Goal: Task Accomplishment & Management: Complete application form

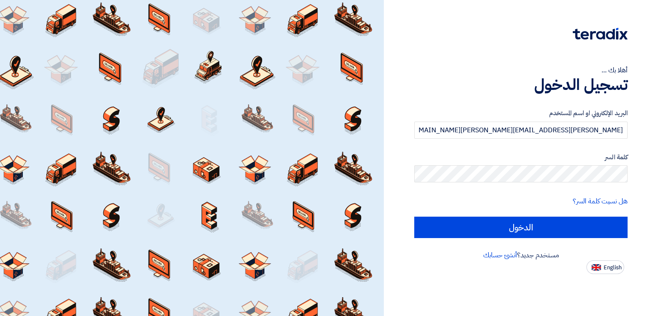
click at [565, 233] on input "الدخول" at bounding box center [521, 227] width 213 height 21
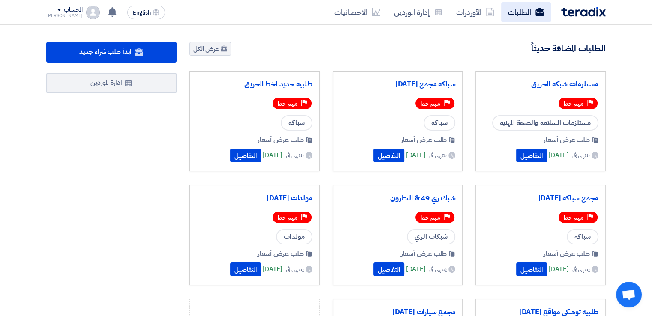
click at [513, 7] on link "الطلبات" at bounding box center [526, 12] width 50 height 20
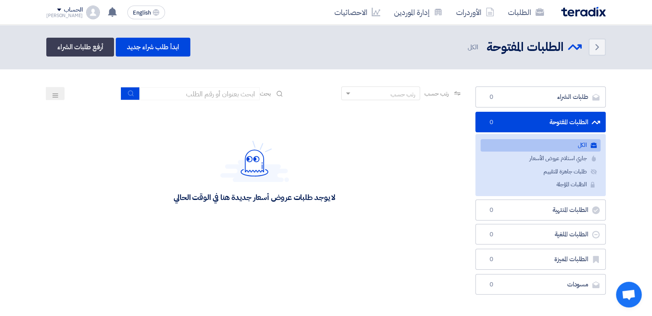
drag, startPoint x: 331, startPoint y: 171, endPoint x: 387, endPoint y: 232, distance: 82.5
click at [387, 232] on div "لا يوجد طلبات عروض أسعار جديدة هنا في الوقت الحالي" at bounding box center [254, 171] width 416 height 129
click at [185, 51] on link "ابدأ طلب شراء جديد" at bounding box center [153, 47] width 74 height 19
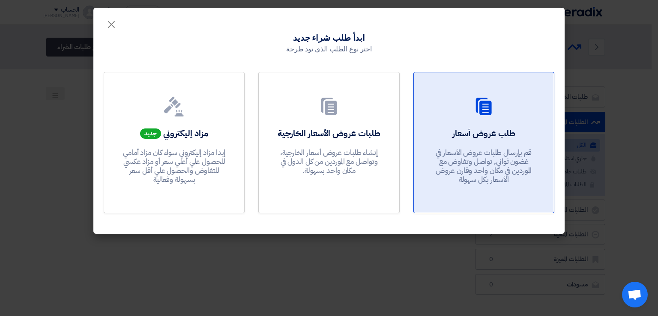
click at [476, 155] on p "قم بإرسال طلبات عروض الأسعار في غضون ثواني, تواصل وتفاوض مع الموردين في مكان وا…" at bounding box center [484, 166] width 103 height 36
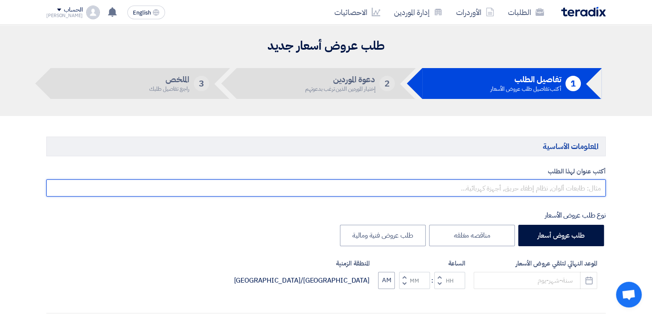
click at [575, 183] on input "text" at bounding box center [325, 188] width 559 height 17
type input "طلبيه سباكه مجمع [DATE]"
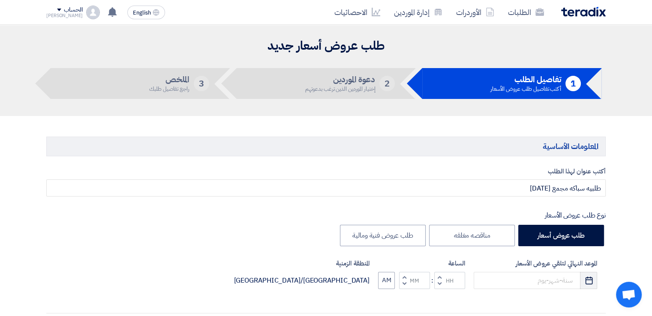
click at [588, 278] on icon "Pick a date" at bounding box center [589, 280] width 9 height 9
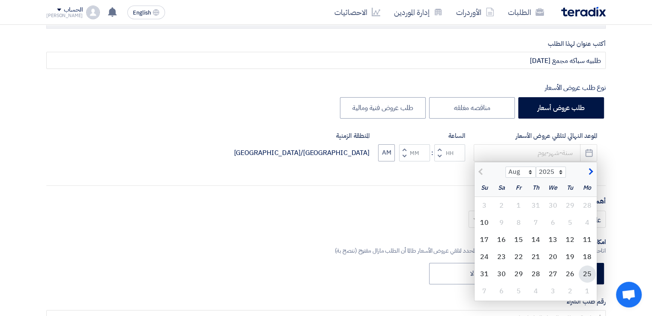
scroll to position [129, 0]
click at [550, 239] on div "13" at bounding box center [552, 239] width 17 height 17
type input "[DATE]"
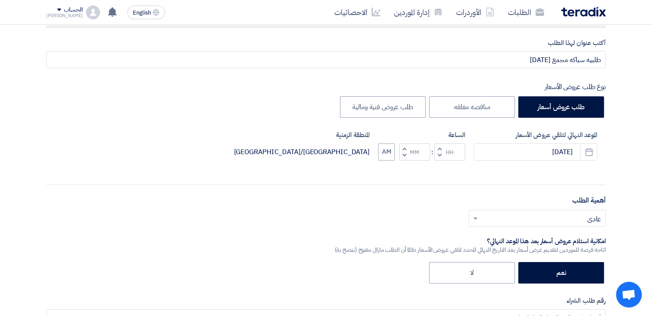
click at [439, 155] on span "button" at bounding box center [439, 155] width 3 height 6
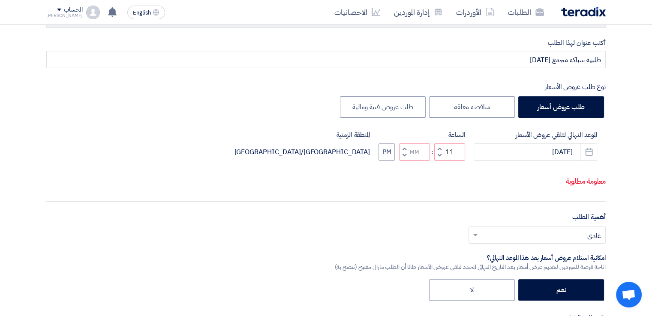
click at [406, 156] on button "Decrement minutes" at bounding box center [404, 155] width 10 height 11
type input "10"
type input "59"
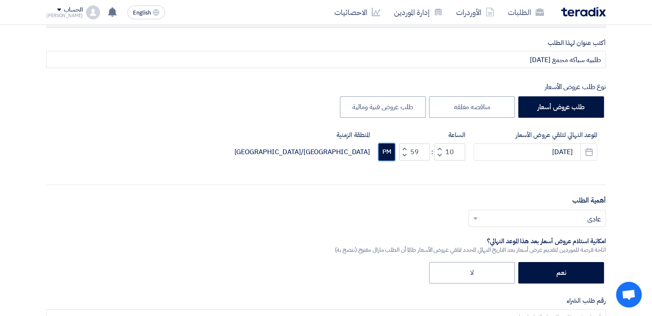
click at [388, 156] on button "PM" at bounding box center [387, 152] width 16 height 17
click at [559, 218] on input "text" at bounding box center [542, 219] width 120 height 14
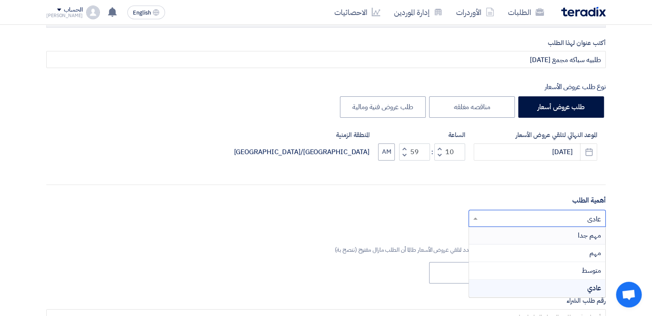
click at [559, 234] on div "مهم جدا" at bounding box center [537, 236] width 136 height 18
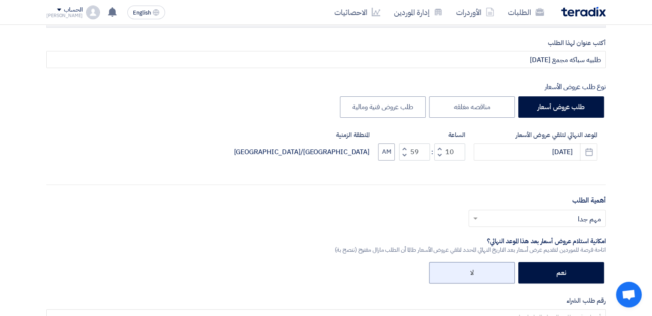
click at [477, 264] on label "لا" at bounding box center [472, 272] width 86 height 21
click at [474, 270] on input "لا" at bounding box center [471, 273] width 6 height 6
radio input "true"
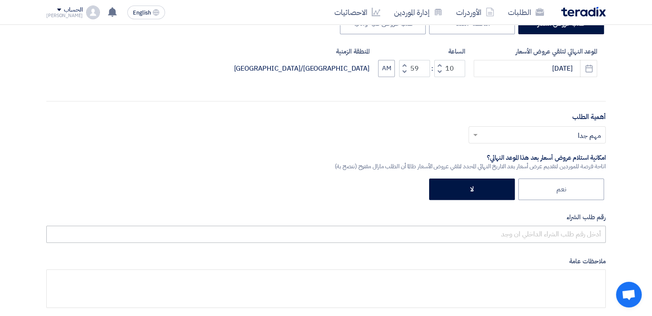
scroll to position [214, 0]
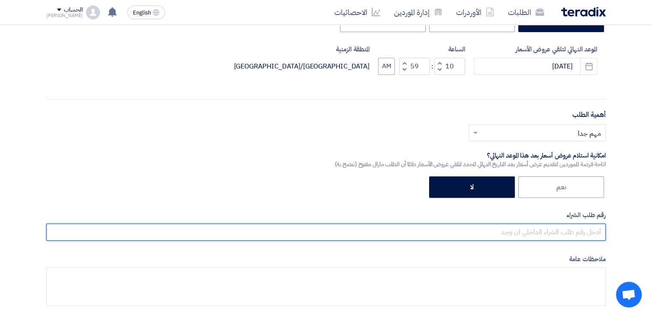
click at [517, 225] on input "text" at bounding box center [325, 232] width 559 height 17
paste input "163424"
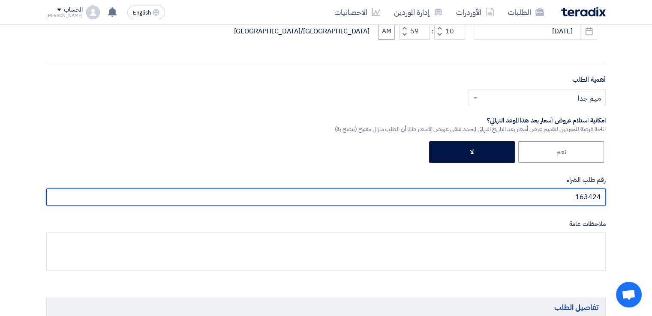
scroll to position [300, 0]
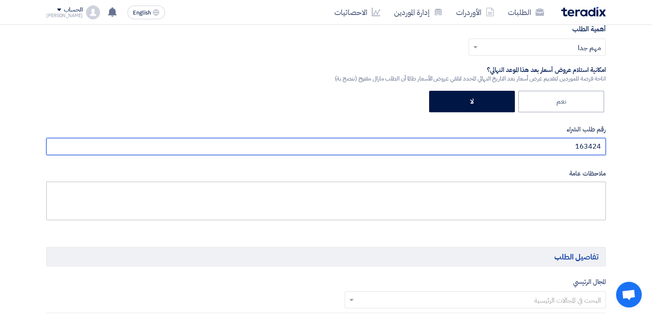
type input "163424"
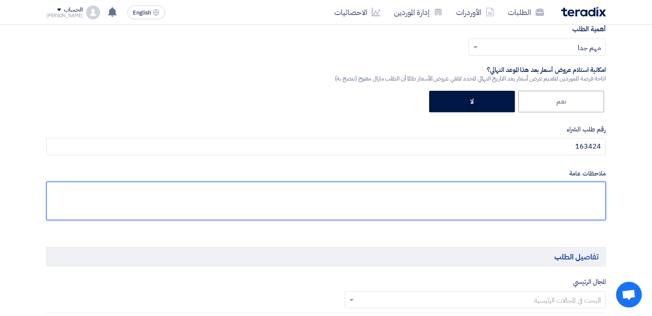
click at [532, 203] on textarea at bounding box center [325, 201] width 559 height 39
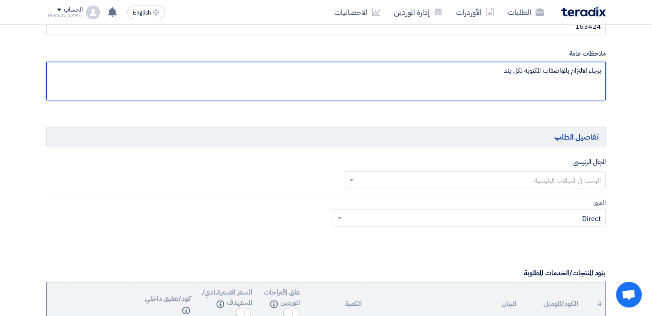
scroll to position [429, 0]
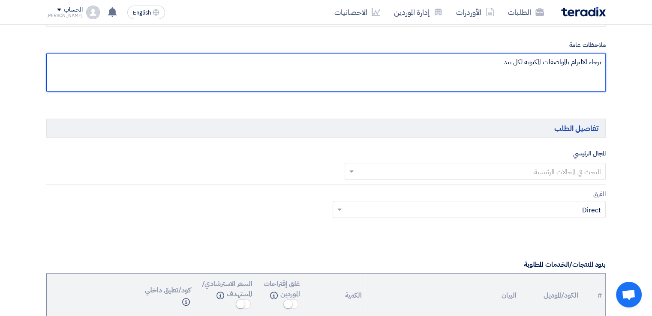
type textarea "برجاء الالتزام بالمواصفات المكتوبه لكل بند"
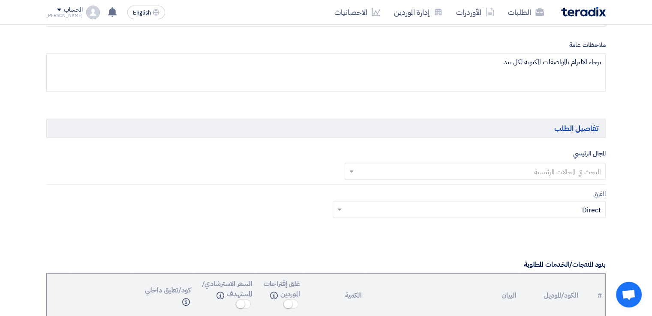
click at [550, 163] on div "البحث في المجالات الرئيسية" at bounding box center [475, 171] width 261 height 17
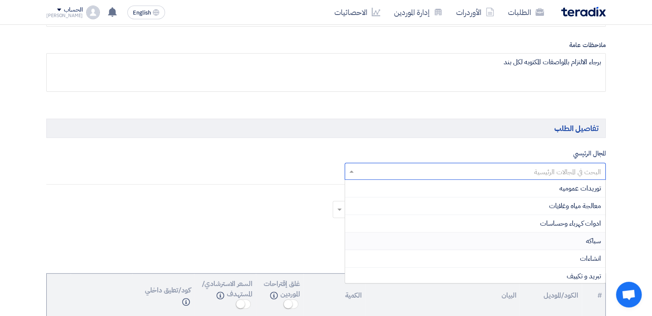
click at [571, 242] on div "سباكه" at bounding box center [475, 242] width 261 height 18
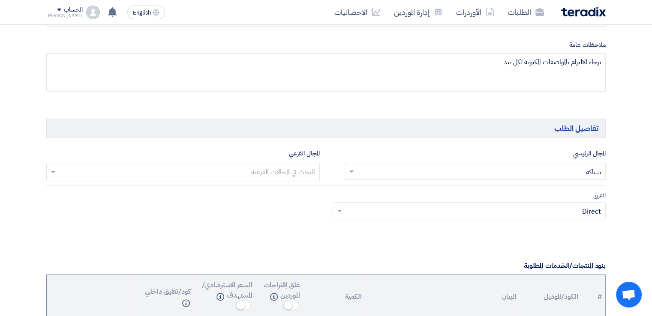
click at [480, 207] on input "text" at bounding box center [474, 212] width 256 height 14
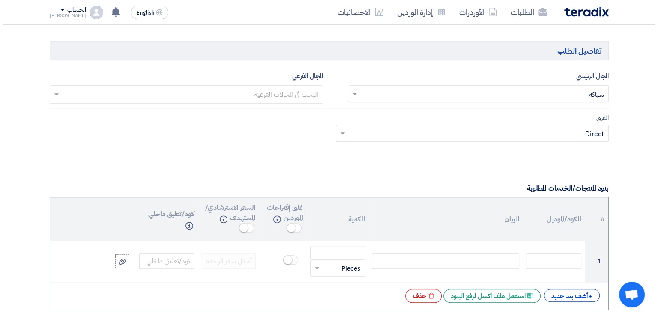
scroll to position [600, 0]
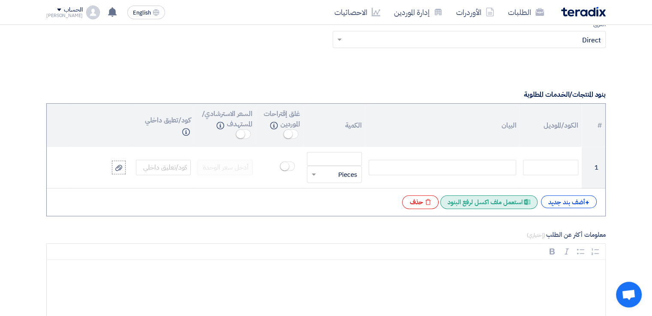
click at [485, 203] on div "Excel file استعمل ملف اكسل لرفع البنود" at bounding box center [488, 202] width 97 height 14
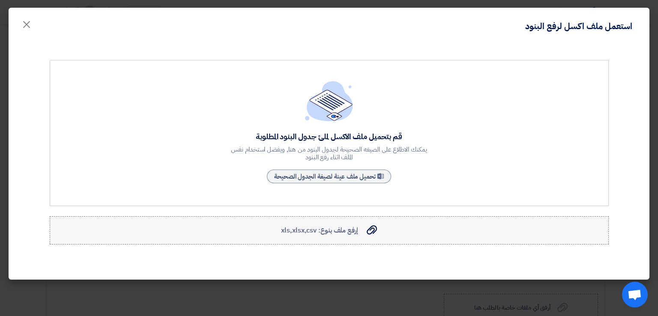
click at [350, 229] on span "إرفع ملف بنوع: xls,xlsx,csv" at bounding box center [319, 230] width 77 height 10
click at [0, 0] on input "إرفع ملف بنوع: xls,xlsx,csv إرفع ملف بنوع: xls,xlsx,csv" at bounding box center [0, 0] width 0 height 0
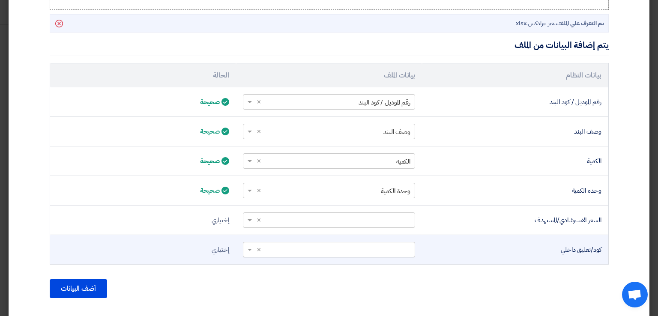
scroll to position [254, 0]
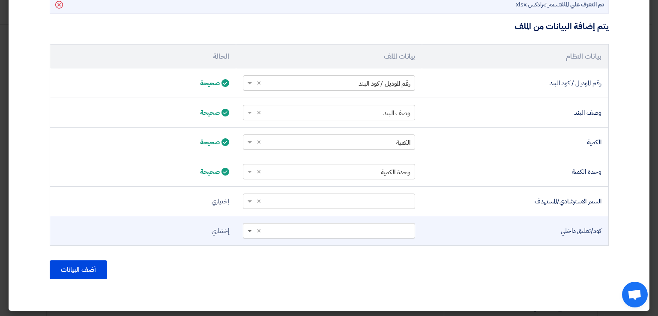
click at [252, 230] on span at bounding box center [250, 231] width 4 height 3
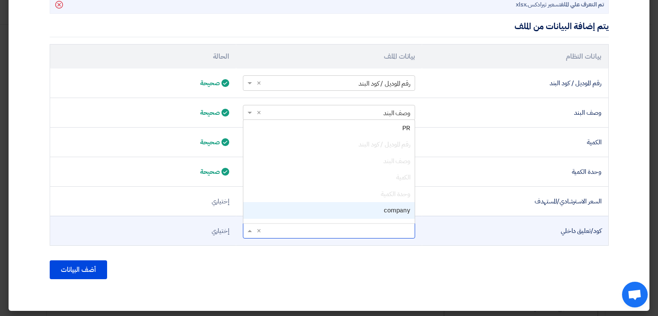
click at [294, 210] on div "company" at bounding box center [328, 210] width 171 height 17
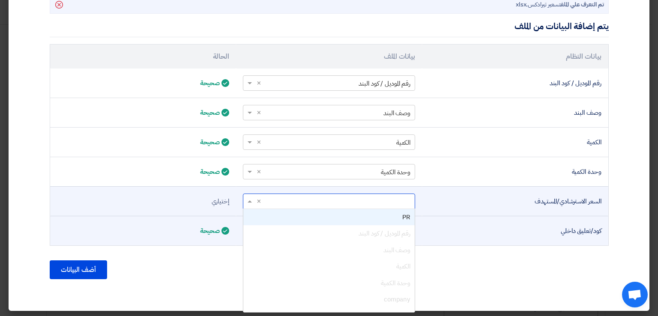
click at [251, 201] on span at bounding box center [248, 202] width 11 height 10
click at [297, 215] on div "PR" at bounding box center [328, 217] width 171 height 17
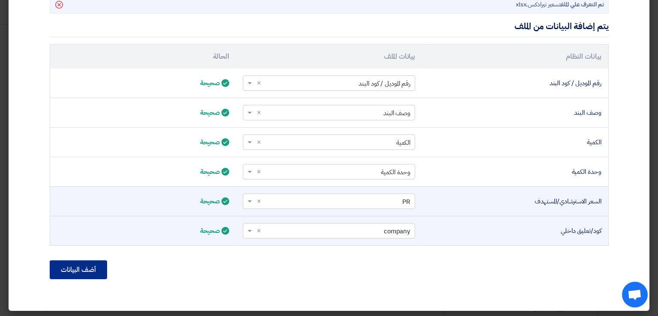
click at [93, 272] on button "أضف البيانات" at bounding box center [78, 270] width 57 height 19
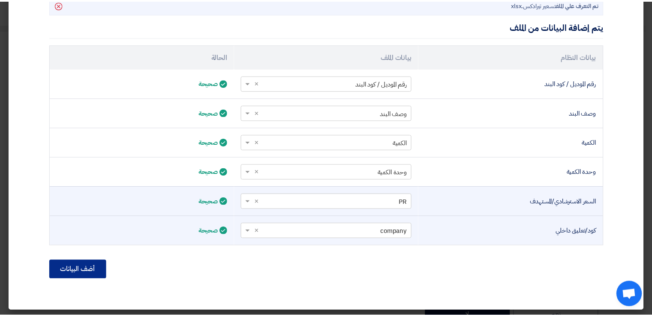
scroll to position [164, 0]
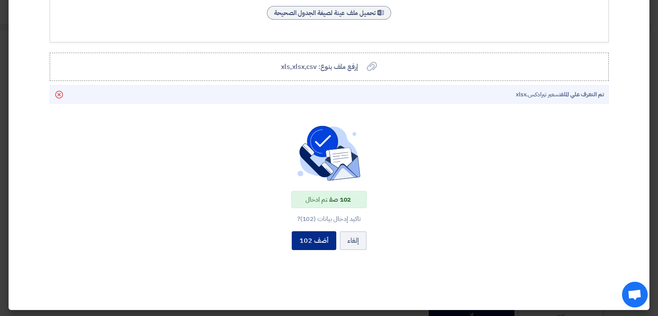
click at [317, 243] on button "أضف 102" at bounding box center [314, 240] width 45 height 19
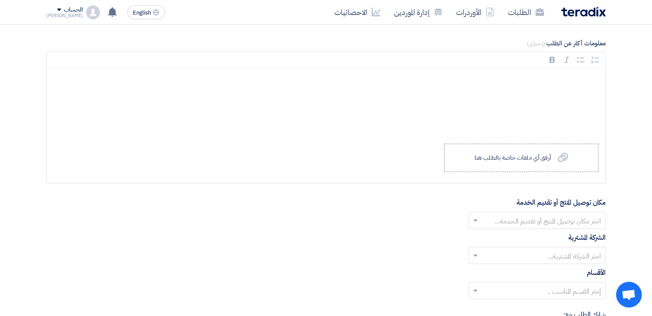
scroll to position [5001, 0]
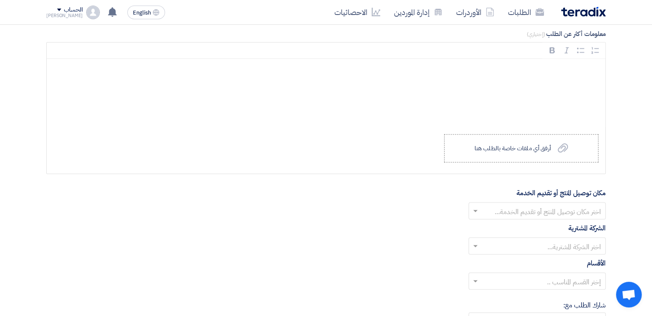
click at [563, 205] on input "text" at bounding box center [542, 212] width 120 height 14
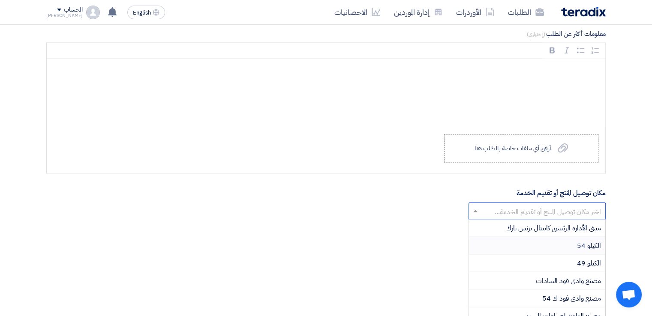
click at [566, 237] on div "الكيلو 54" at bounding box center [537, 246] width 136 height 18
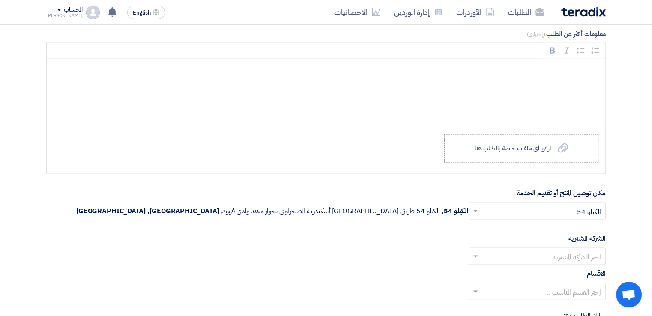
click at [560, 251] on input "text" at bounding box center [542, 258] width 120 height 14
click at [562, 269] on span "Wadi Group وادي جروب" at bounding box center [566, 274] width 69 height 10
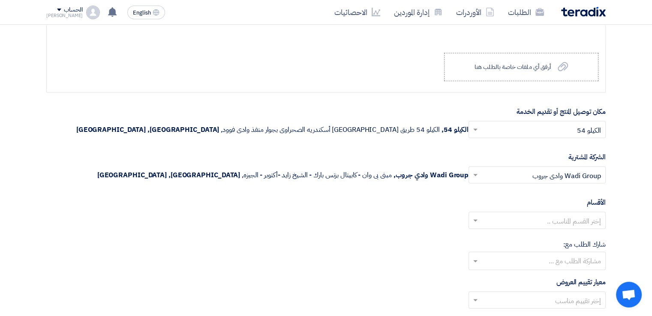
scroll to position [5087, 0]
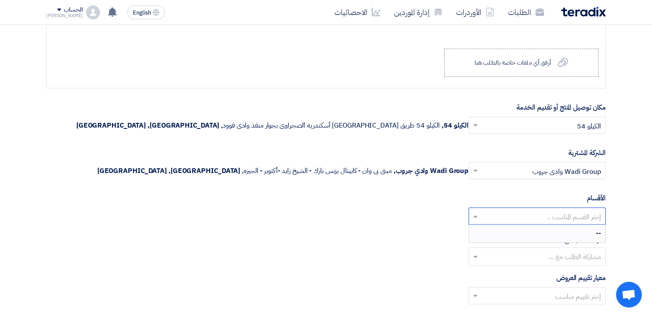
click at [558, 210] on input "text" at bounding box center [542, 217] width 120 height 14
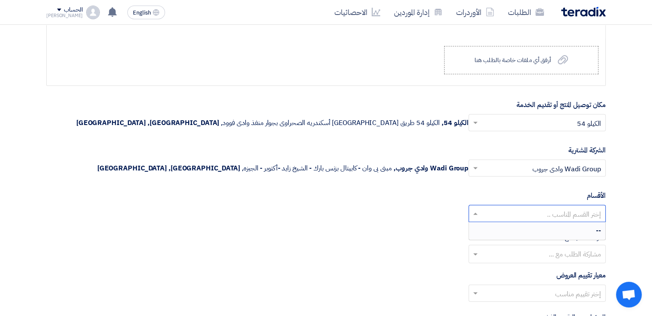
scroll to position [5129, 0]
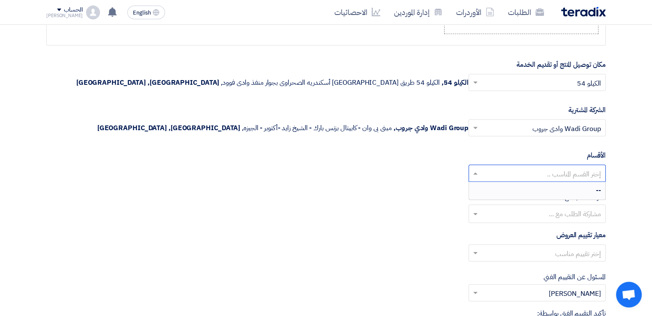
click at [560, 208] on input "text" at bounding box center [536, 215] width 129 height 14
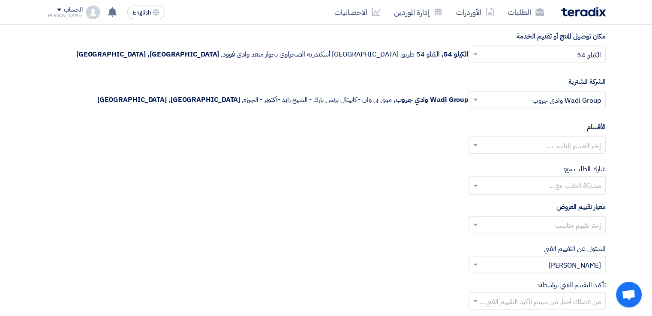
scroll to position [5172, 0]
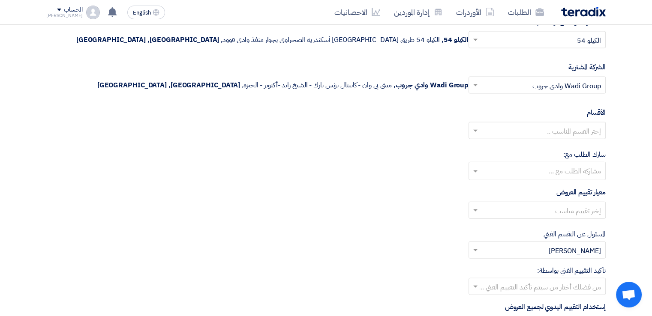
click at [557, 204] on input "text" at bounding box center [542, 211] width 120 height 14
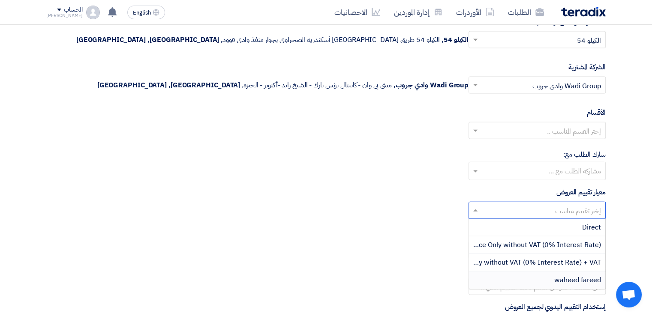
click at [557, 275] on span "waheed fareed" at bounding box center [577, 280] width 47 height 10
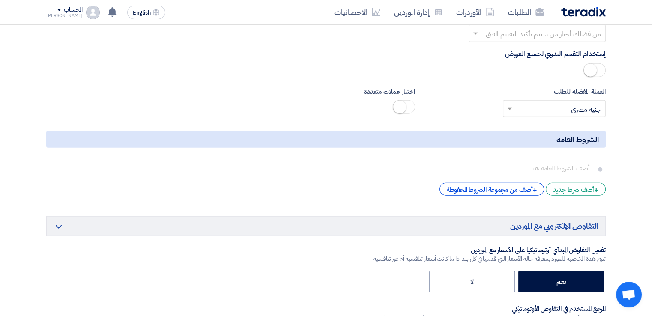
scroll to position [5515, 0]
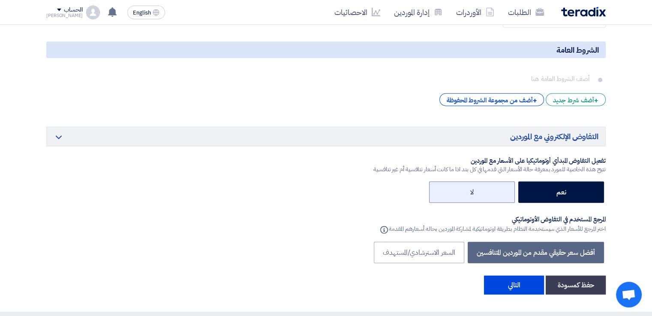
click at [492, 182] on label "لا" at bounding box center [472, 192] width 86 height 21
click at [474, 189] on input "لا" at bounding box center [471, 192] width 6 height 6
radio input "true"
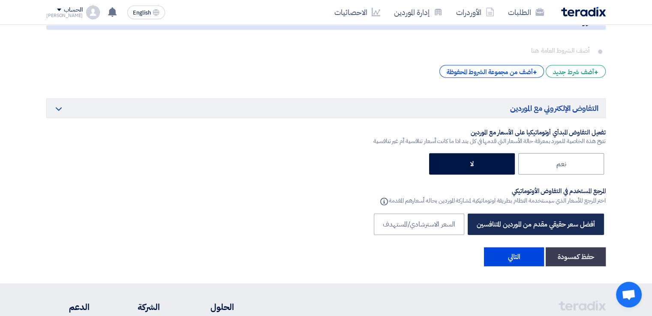
scroll to position [5558, 0]
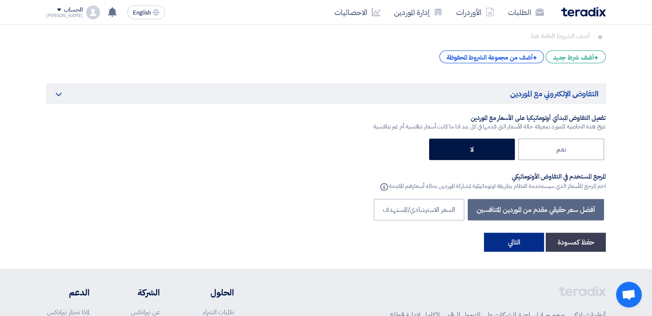
click at [514, 233] on button "التالي" at bounding box center [514, 242] width 60 height 19
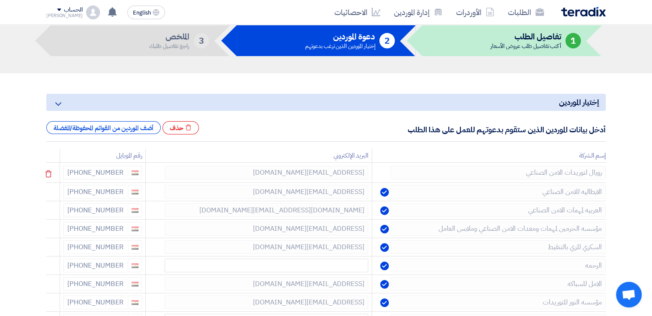
scroll to position [86, 0]
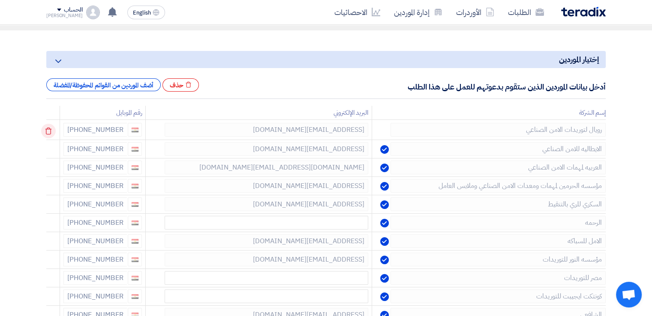
click at [50, 129] on use at bounding box center [48, 131] width 6 height 7
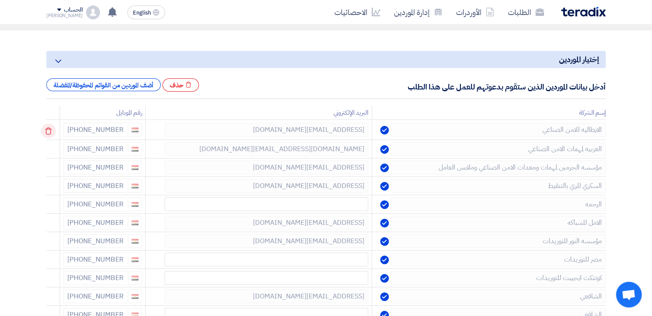
click at [50, 129] on use at bounding box center [48, 131] width 6 height 7
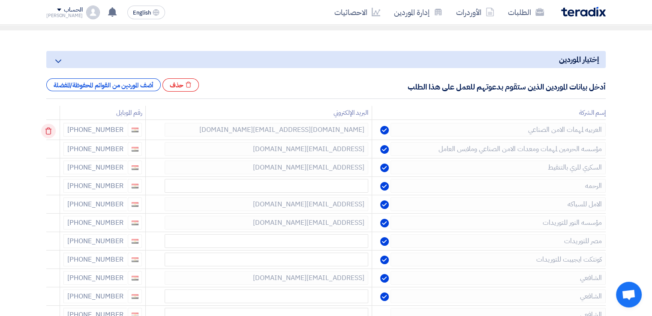
click at [50, 129] on use at bounding box center [48, 131] width 6 height 7
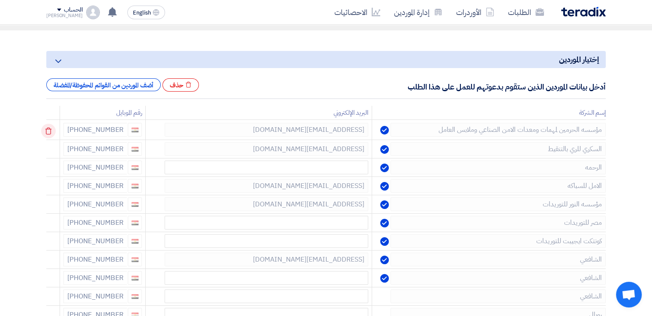
click at [50, 129] on use at bounding box center [48, 131] width 6 height 7
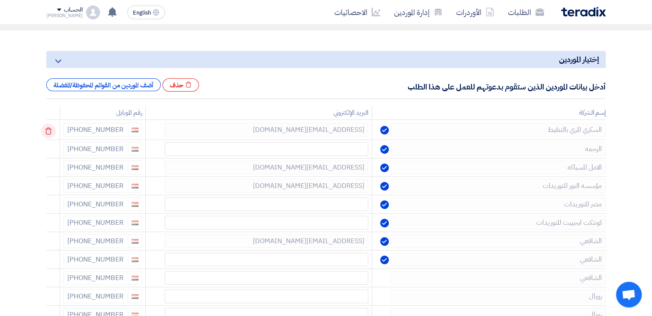
click at [50, 129] on use at bounding box center [48, 131] width 6 height 7
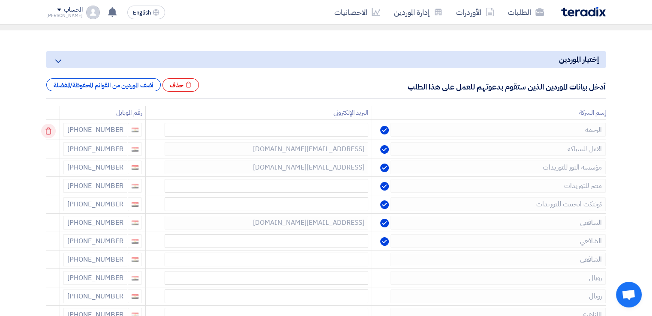
click at [50, 129] on use at bounding box center [48, 131] width 6 height 7
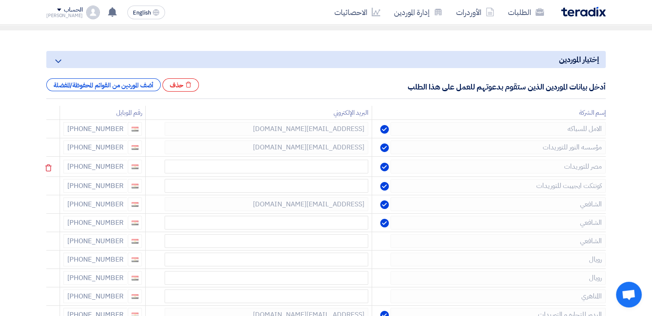
click at [46, 165] on icon at bounding box center [48, 168] width 15 height 15
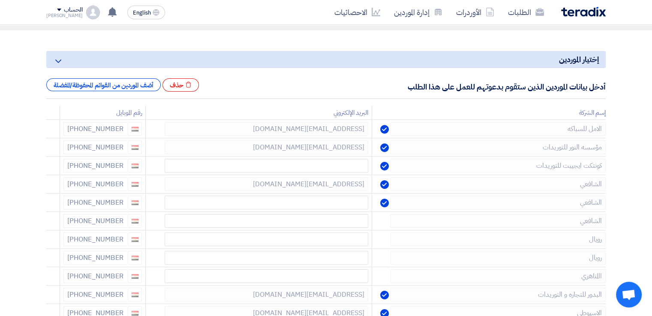
click at [0, 0] on icon at bounding box center [0, 0] width 0 height 0
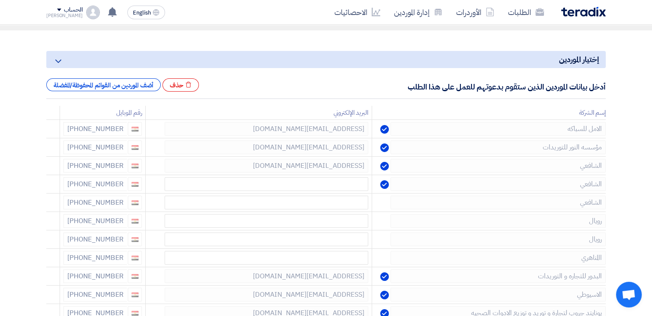
click at [0, 0] on icon at bounding box center [0, 0] width 0 height 0
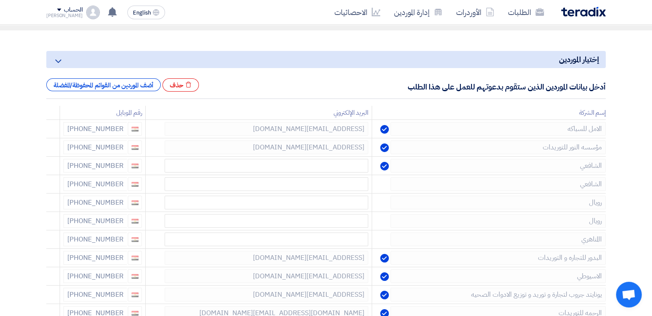
click at [0, 0] on icon at bounding box center [0, 0] width 0 height 0
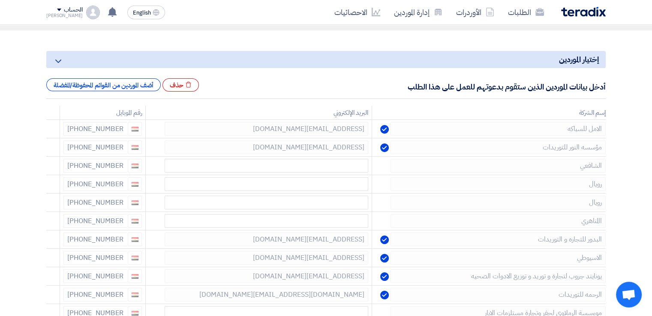
click at [0, 0] on icon at bounding box center [0, 0] width 0 height 0
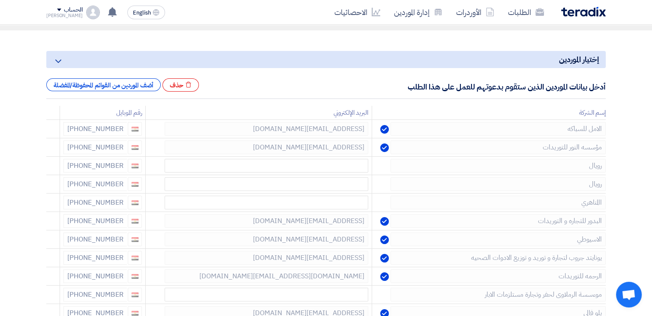
click at [0, 0] on icon at bounding box center [0, 0] width 0 height 0
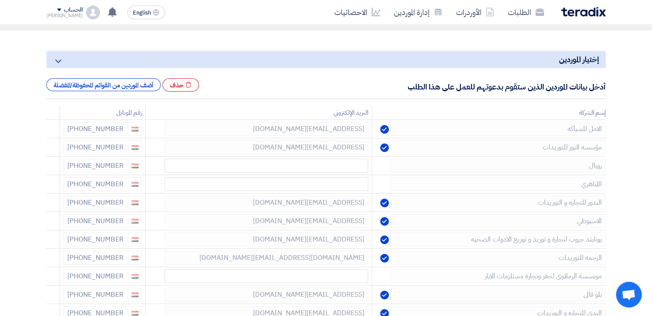
click at [0, 0] on icon at bounding box center [0, 0] width 0 height 0
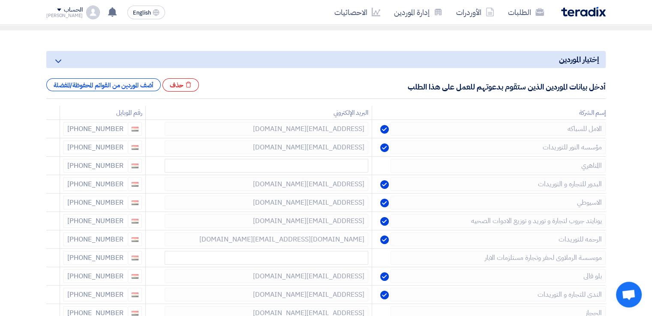
click at [0, 0] on icon at bounding box center [0, 0] width 0 height 0
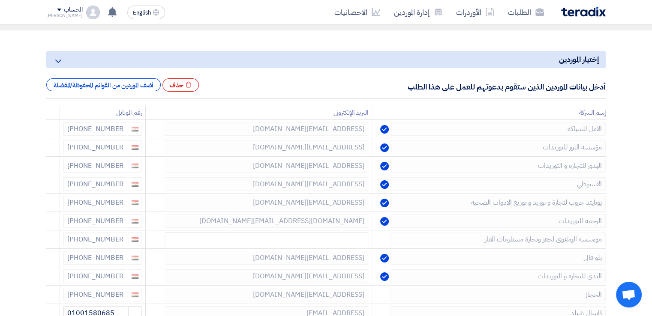
click at [0, 0] on icon at bounding box center [0, 0] width 0 height 0
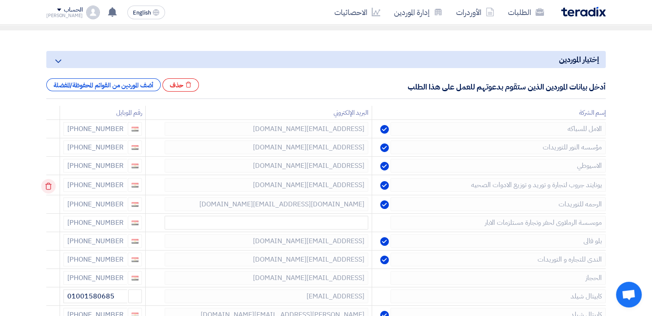
click at [50, 186] on icon at bounding box center [48, 186] width 15 height 15
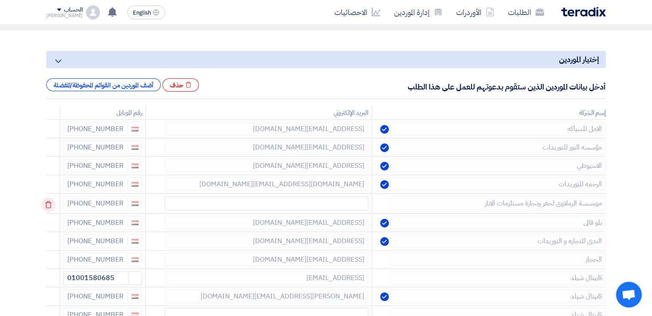
click at [52, 199] on icon at bounding box center [48, 205] width 15 height 15
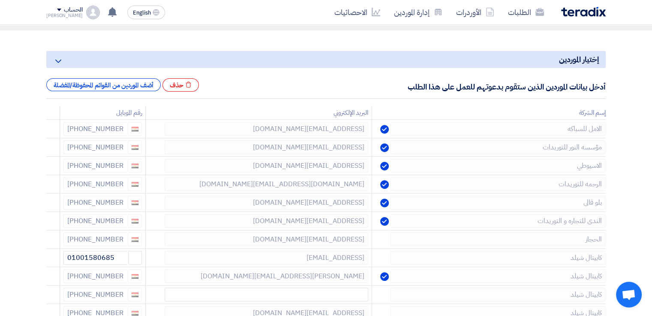
click at [0, 0] on icon at bounding box center [0, 0] width 0 height 0
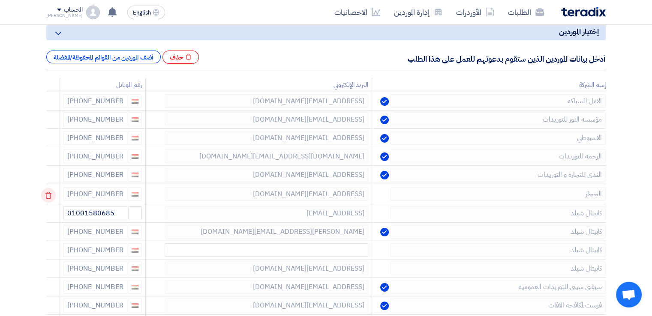
scroll to position [129, 0]
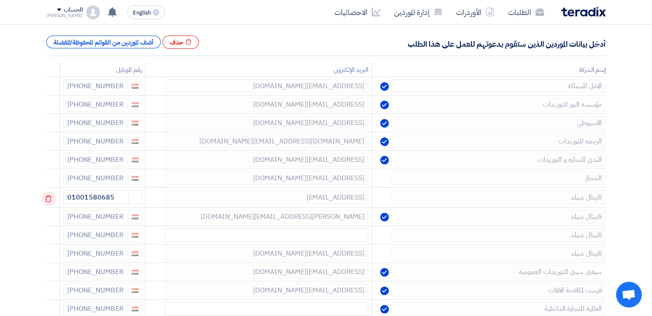
click at [51, 196] on use at bounding box center [48, 198] width 6 height 7
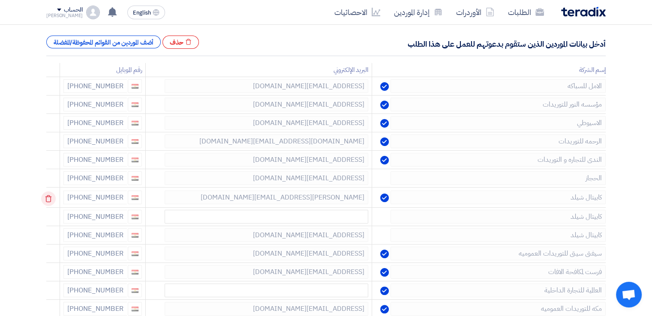
click at [51, 196] on use at bounding box center [48, 198] width 6 height 7
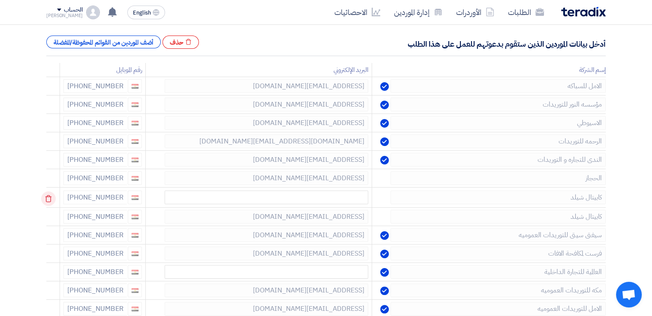
click at [53, 196] on icon at bounding box center [48, 199] width 15 height 15
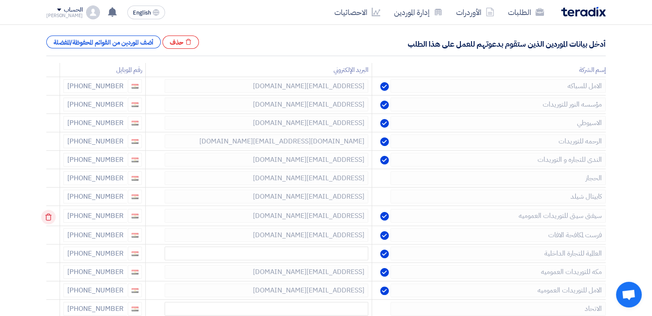
click at [53, 213] on icon at bounding box center [48, 217] width 15 height 15
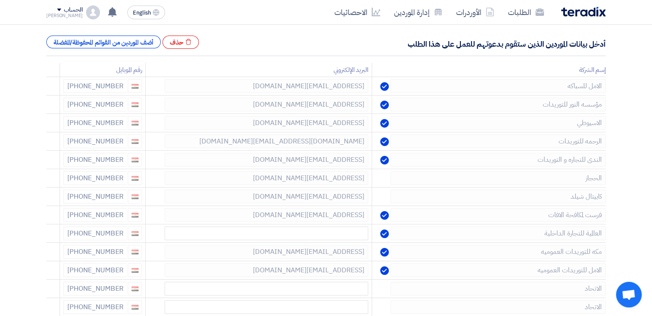
click at [0, 0] on icon at bounding box center [0, 0] width 0 height 0
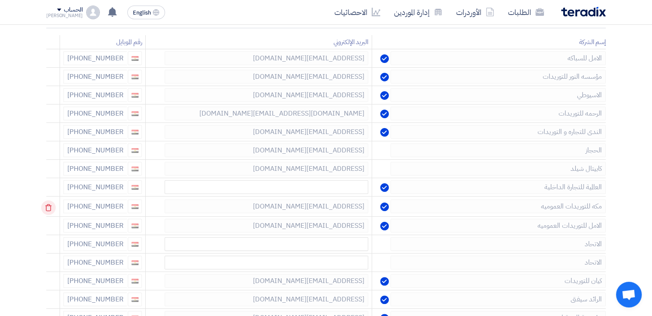
scroll to position [171, 0]
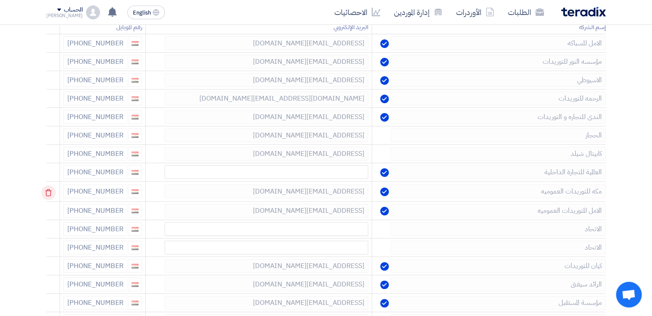
click at [53, 192] on icon at bounding box center [48, 193] width 15 height 15
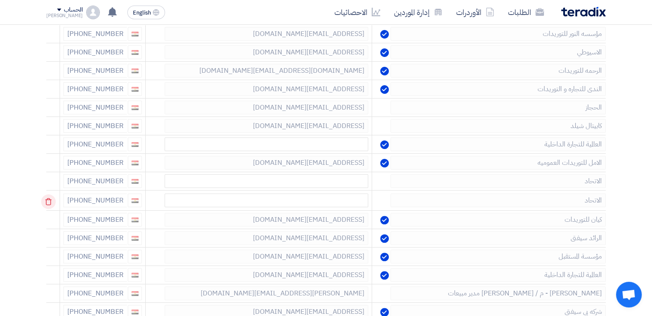
scroll to position [214, 0]
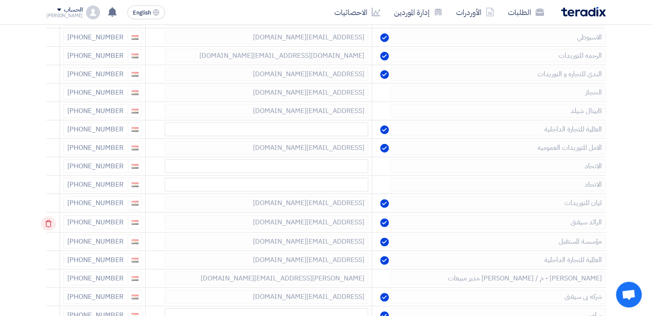
click at [52, 221] on use at bounding box center [48, 223] width 6 height 7
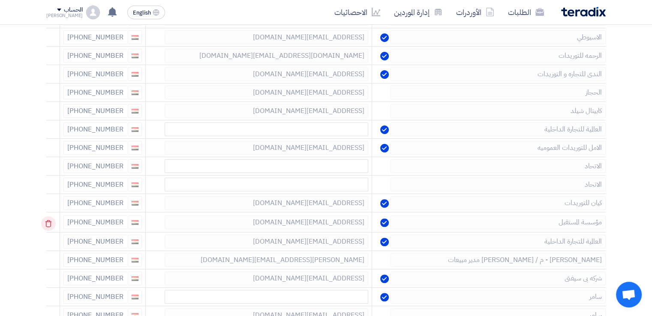
click at [52, 221] on use at bounding box center [48, 223] width 6 height 7
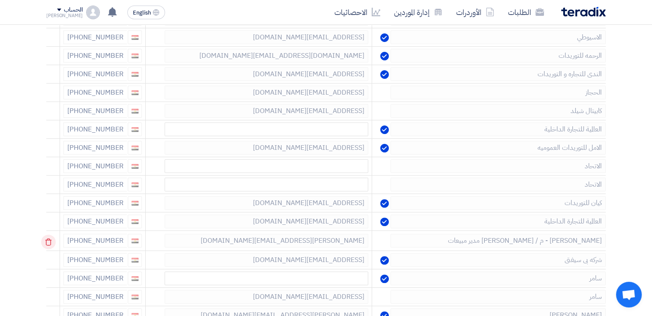
click at [51, 241] on icon at bounding box center [48, 242] width 15 height 15
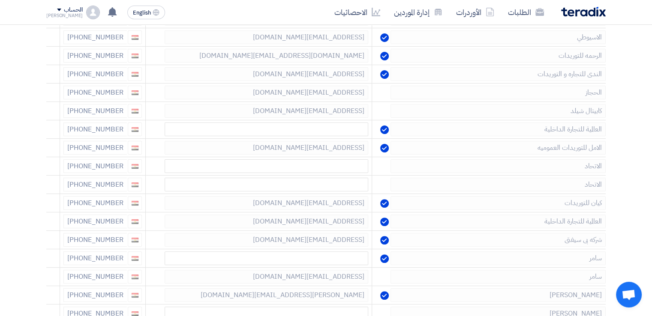
click at [0, 0] on icon at bounding box center [0, 0] width 0 height 0
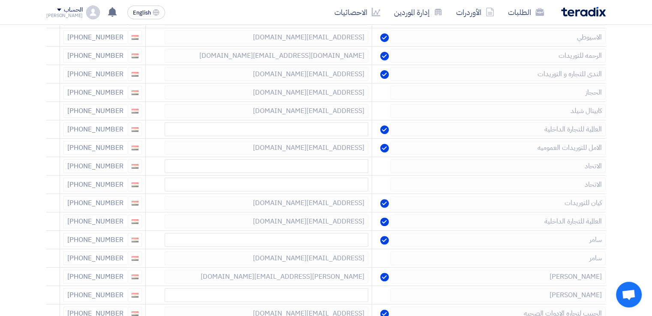
click at [0, 0] on icon at bounding box center [0, 0] width 0 height 0
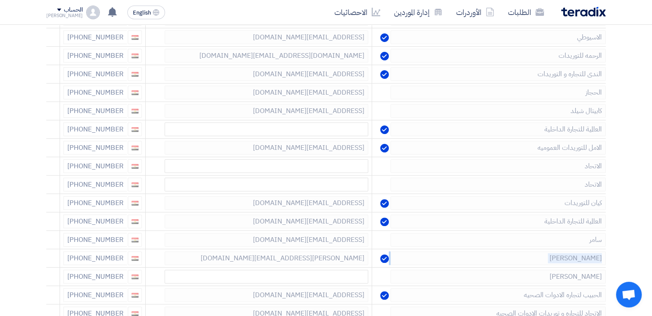
click at [0, 0] on icon at bounding box center [0, 0] width 0 height 0
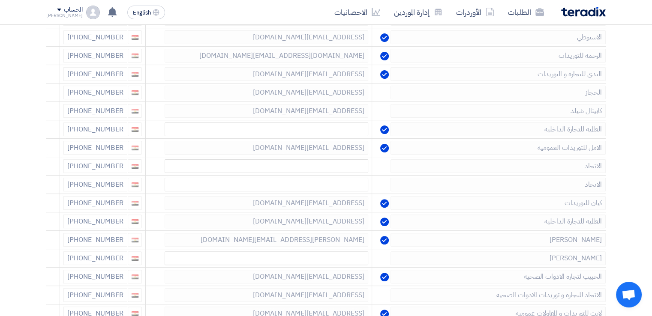
click at [0, 0] on icon at bounding box center [0, 0] width 0 height 0
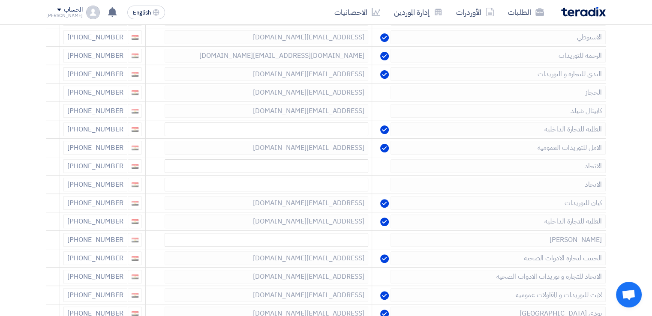
click at [0, 0] on icon at bounding box center [0, 0] width 0 height 0
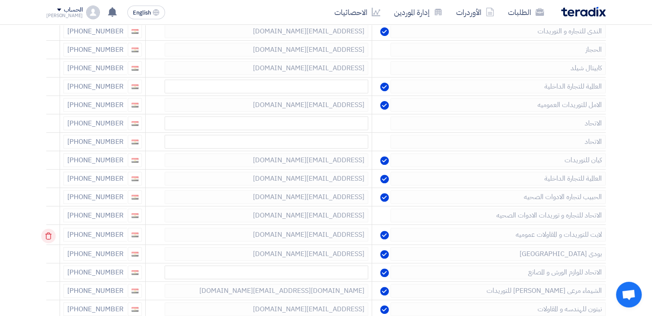
scroll to position [300, 0]
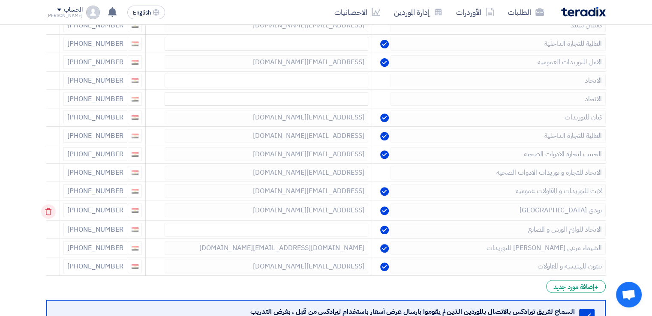
click at [50, 209] on icon at bounding box center [48, 211] width 15 height 15
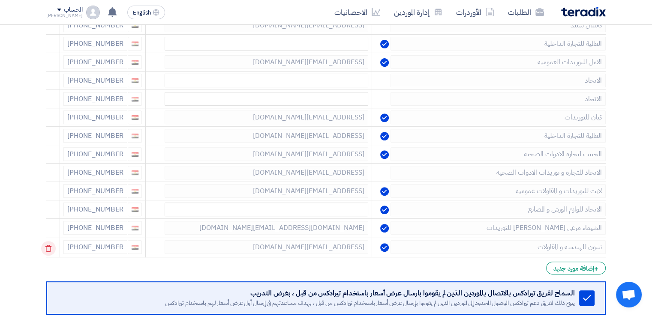
click at [50, 243] on icon at bounding box center [48, 248] width 15 height 15
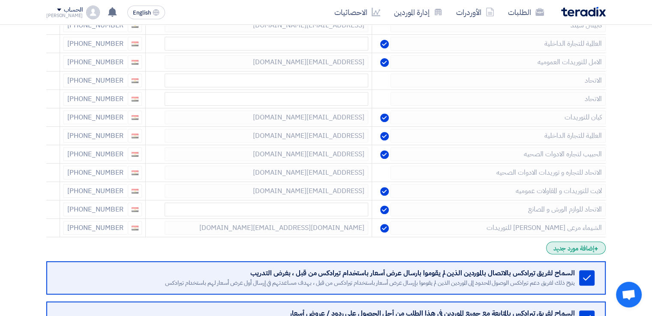
click at [589, 249] on div "+ إضافة مورد جديد" at bounding box center [576, 248] width 60 height 13
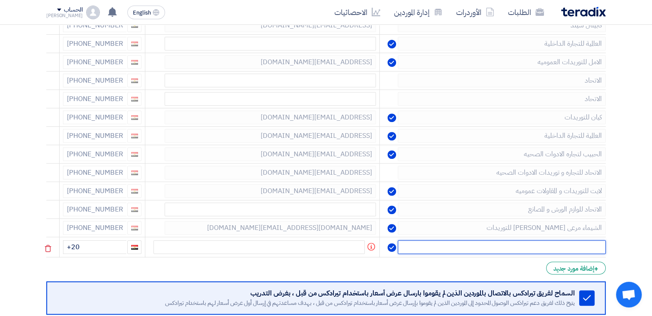
click at [583, 249] on input "text" at bounding box center [502, 247] width 208 height 14
type input "انجاز"
click at [97, 240] on input "+20" at bounding box center [94, 247] width 63 height 14
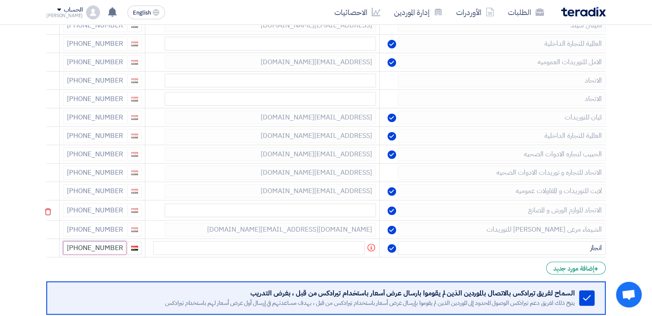
type input "[PHONE_NUMBER]"
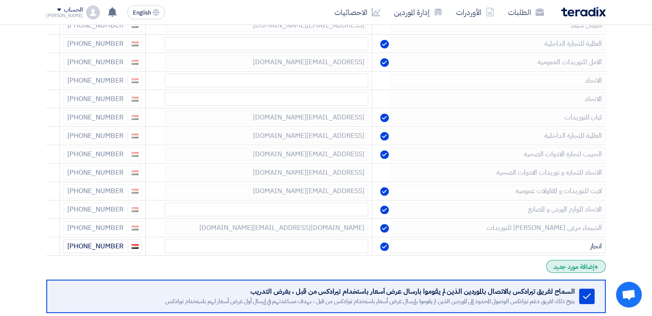
click at [598, 264] on span "+" at bounding box center [596, 267] width 4 height 10
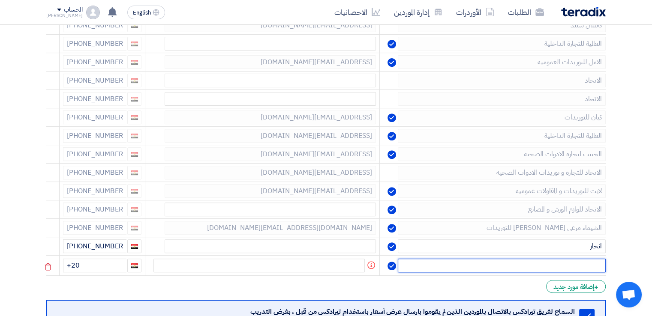
click at [583, 264] on input "text" at bounding box center [502, 266] width 208 height 14
type input "المستقبل"
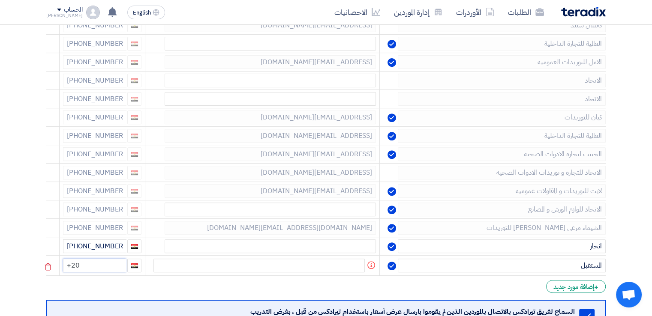
click at [108, 270] on input "+20" at bounding box center [94, 266] width 63 height 14
type input "[PHONE_NUMBER]"
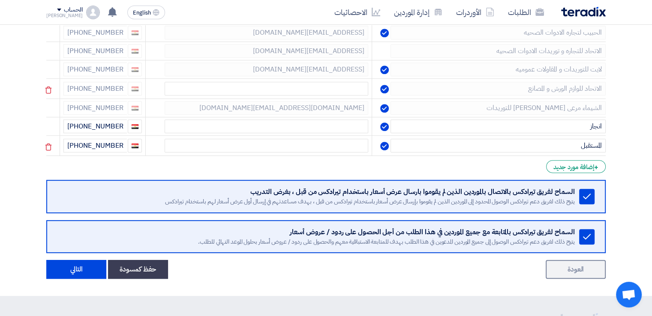
scroll to position [429, 0]
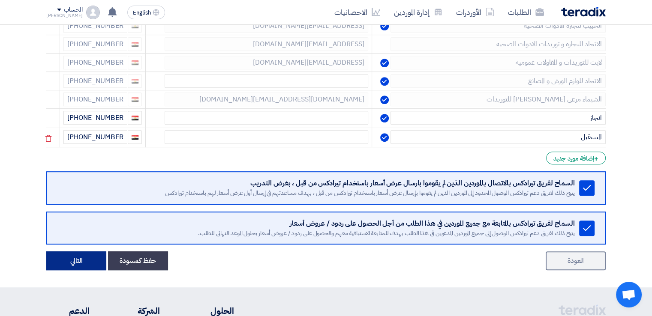
click at [70, 259] on button "التالي" at bounding box center [76, 261] width 60 height 19
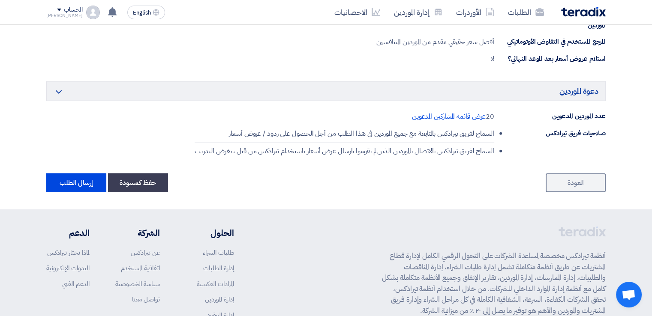
scroll to position [2197, 0]
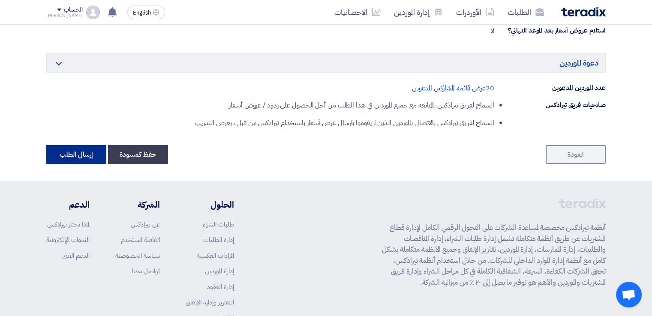
click at [84, 145] on button "إرسال الطلب" at bounding box center [76, 154] width 60 height 19
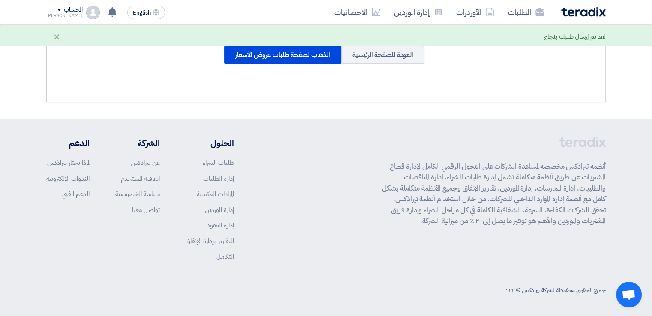
scroll to position [0, 0]
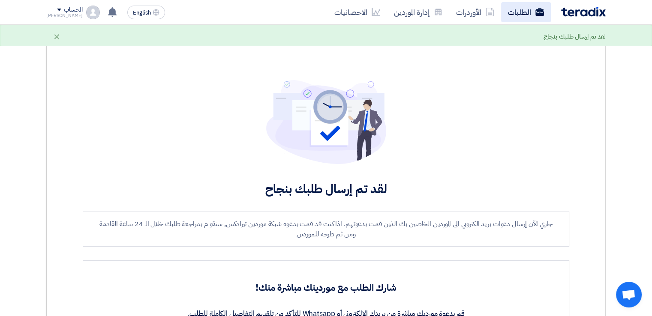
click at [527, 13] on link "الطلبات" at bounding box center [526, 12] width 50 height 20
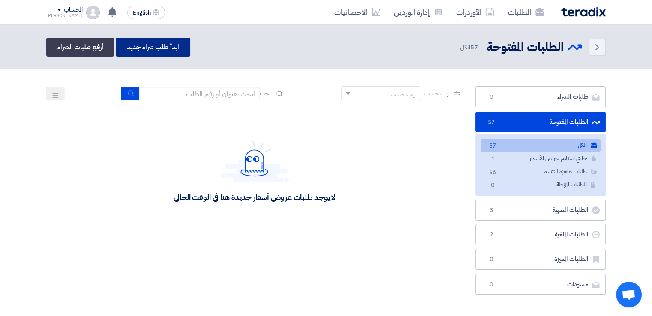
click at [181, 44] on link "ابدأ طلب شراء جديد" at bounding box center [153, 47] width 74 height 19
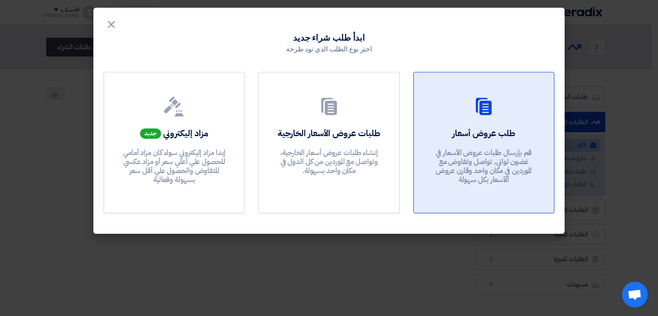
click at [501, 117] on div at bounding box center [484, 108] width 120 height 24
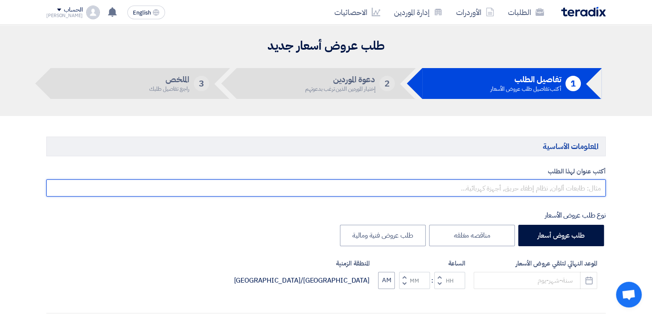
click at [543, 191] on input "text" at bounding box center [325, 188] width 559 height 17
type input "ت"
type input "مجمع تبريد [DATE]"
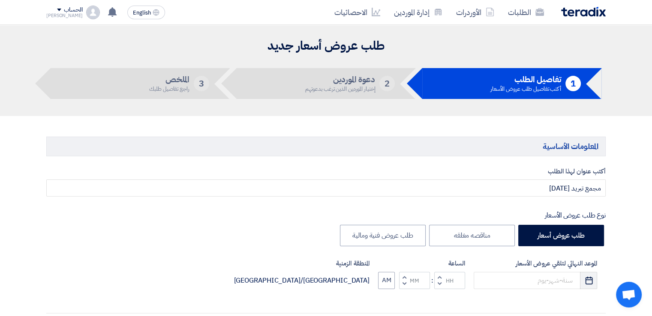
click at [586, 283] on icon "Pick a date" at bounding box center [589, 280] width 9 height 9
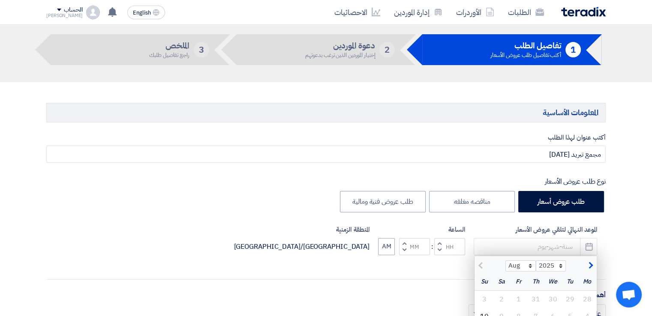
scroll to position [86, 0]
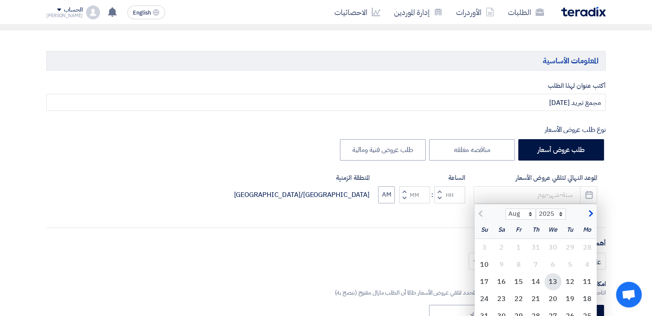
click at [549, 285] on div "13" at bounding box center [552, 281] width 17 height 17
type input "[DATE]"
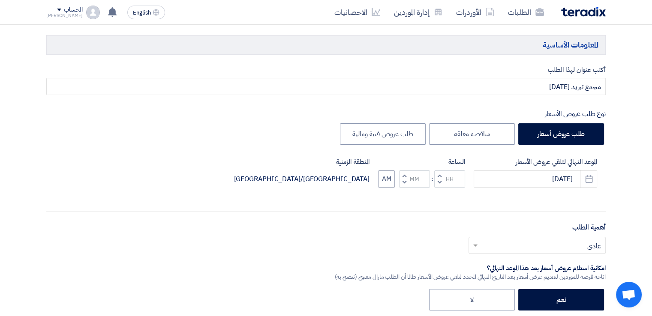
scroll to position [129, 0]
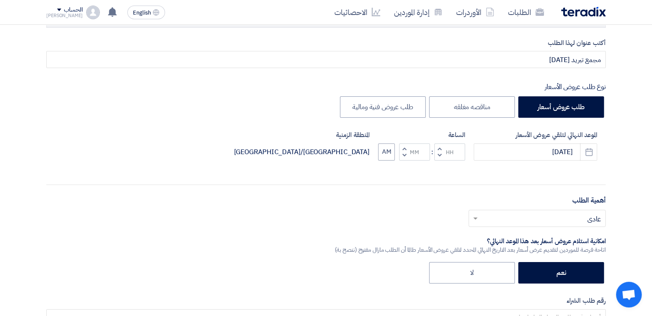
click at [437, 154] on button "Decrement hours" at bounding box center [439, 155] width 10 height 11
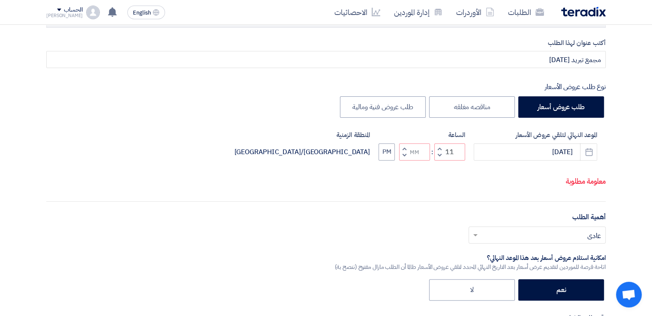
click at [401, 155] on button "Decrement minutes" at bounding box center [404, 155] width 10 height 11
type input "10"
type input "59"
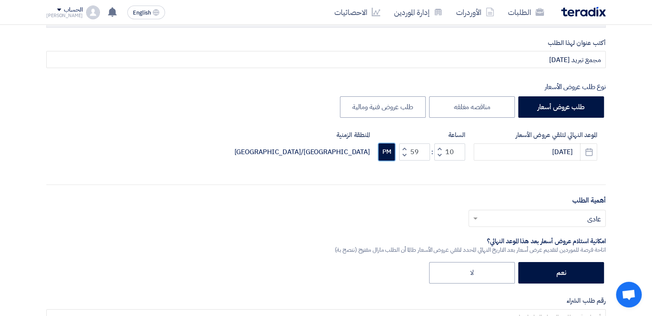
click at [394, 155] on button "PM" at bounding box center [387, 152] width 16 height 17
click at [531, 220] on input "text" at bounding box center [542, 219] width 120 height 14
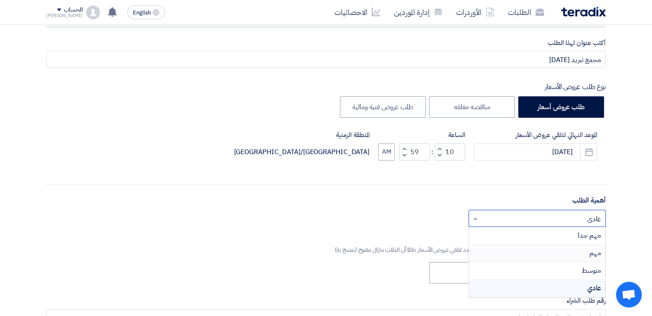
click at [538, 249] on div "مهم" at bounding box center [537, 254] width 136 height 18
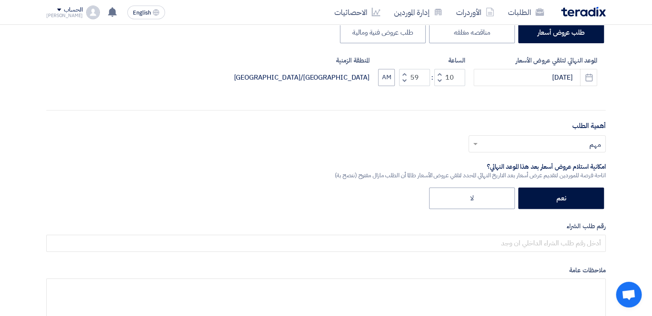
scroll to position [257, 0]
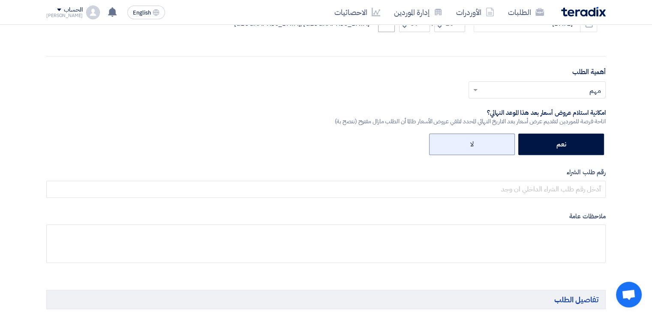
click at [477, 144] on label "لا" at bounding box center [472, 144] width 86 height 21
click at [474, 144] on input "لا" at bounding box center [471, 144] width 6 height 6
radio input "true"
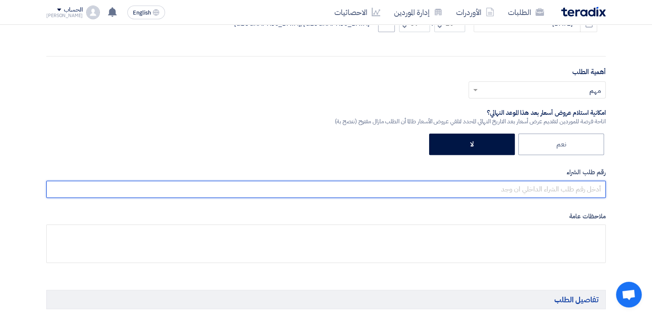
click at [520, 189] on input "text" at bounding box center [325, 189] width 559 height 17
paste input "159978"
type input "159978"
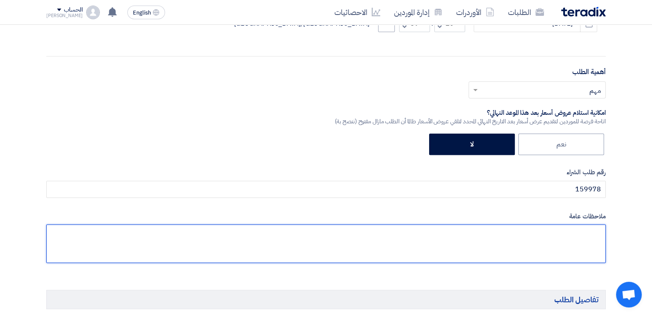
click at [496, 242] on textarea at bounding box center [325, 244] width 559 height 39
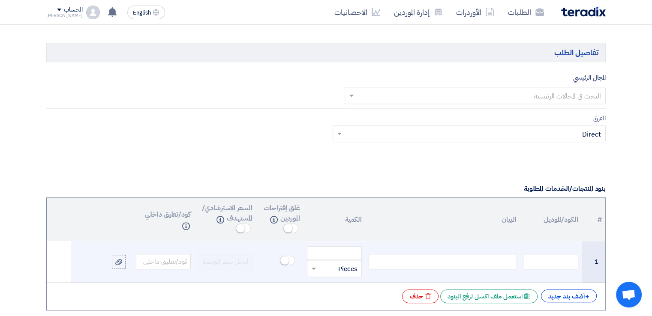
scroll to position [514, 0]
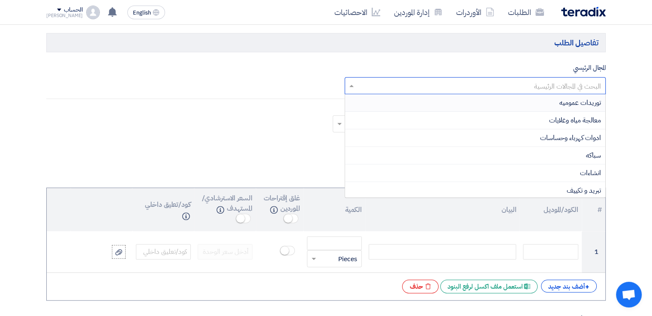
click at [494, 83] on input "text" at bounding box center [480, 86] width 244 height 14
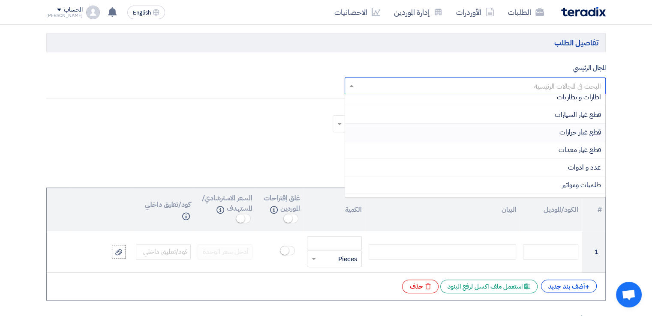
scroll to position [43, 0]
click at [525, 149] on div "تبريد و تكييف" at bounding box center [475, 148] width 261 height 18
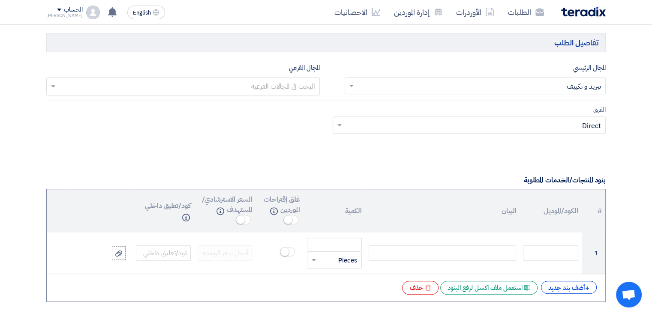
click at [260, 90] on input "text" at bounding box center [182, 87] width 265 height 14
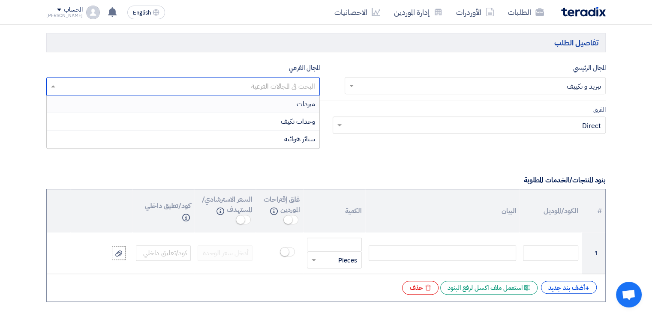
click at [475, 131] on input "text" at bounding box center [474, 126] width 256 height 14
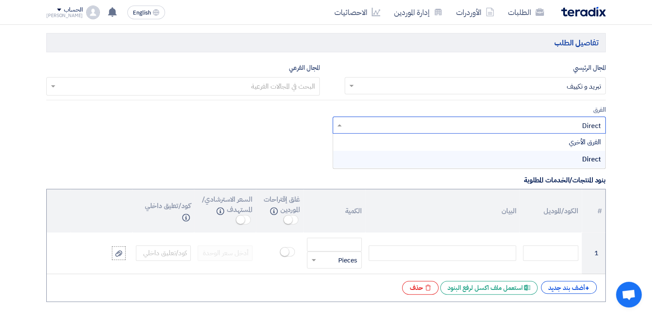
click at [228, 144] on div at bounding box center [326, 144] width 572 height 0
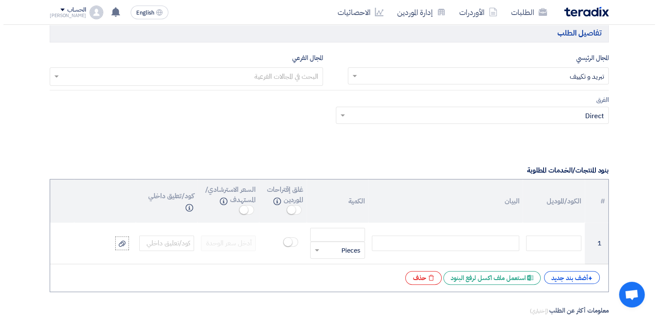
scroll to position [600, 0]
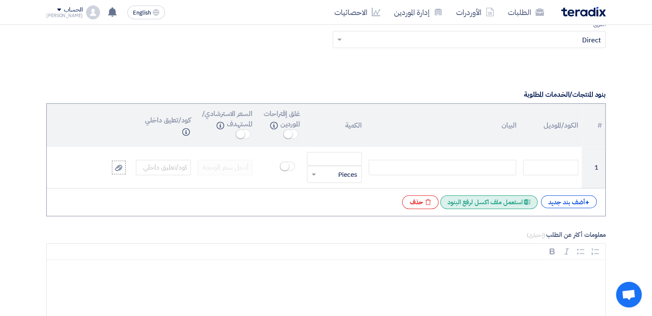
click at [480, 199] on div "Excel file استعمل ملف اكسل لرفع البنود" at bounding box center [488, 202] width 97 height 14
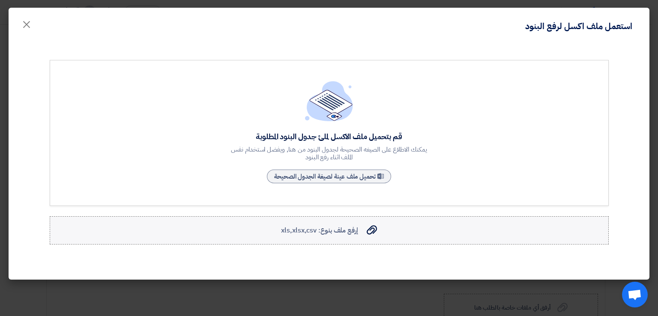
click at [339, 224] on label "إرفع ملف بنوع: xls,xlsx,csv إرفع ملف بنوع: xls,xlsx,csv" at bounding box center [329, 230] width 559 height 28
click at [0, 0] on input "إرفع ملف بنوع: xls,xlsx,csv إرفع ملف بنوع: xls,xlsx,csv" at bounding box center [0, 0] width 0 height 0
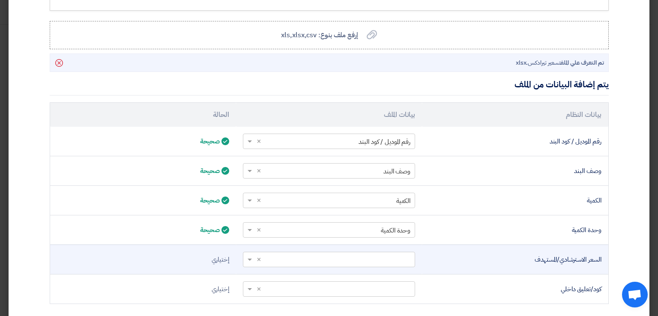
scroll to position [214, 0]
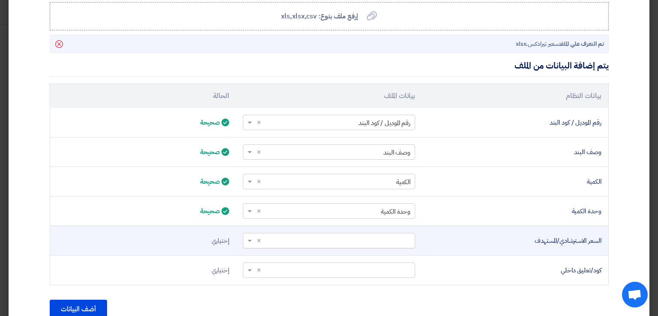
click at [274, 240] on input "text" at bounding box center [333, 241] width 155 height 14
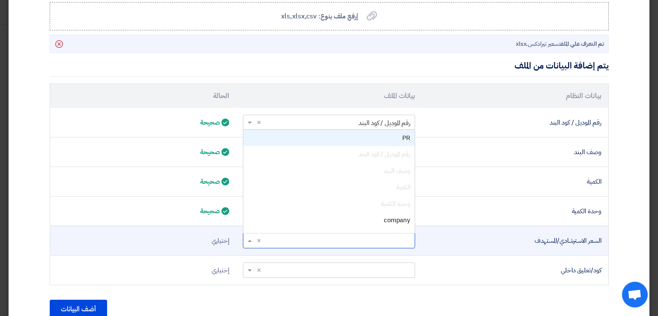
click at [343, 138] on div "PR" at bounding box center [328, 138] width 171 height 17
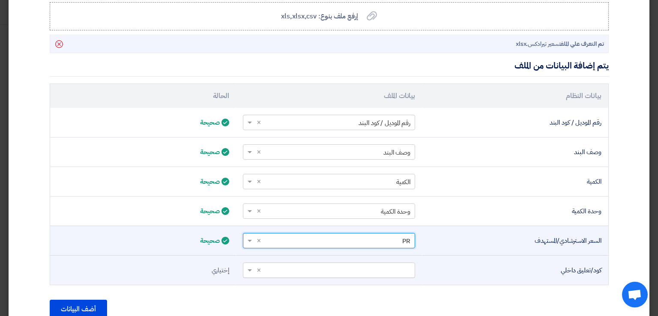
click at [365, 266] on input "text" at bounding box center [333, 270] width 155 height 14
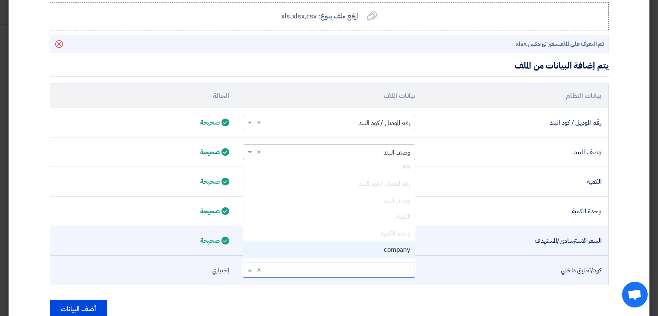
click at [376, 247] on div "company" at bounding box center [328, 250] width 171 height 17
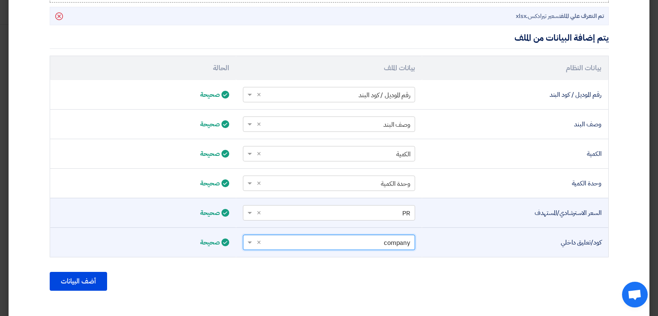
scroll to position [254, 0]
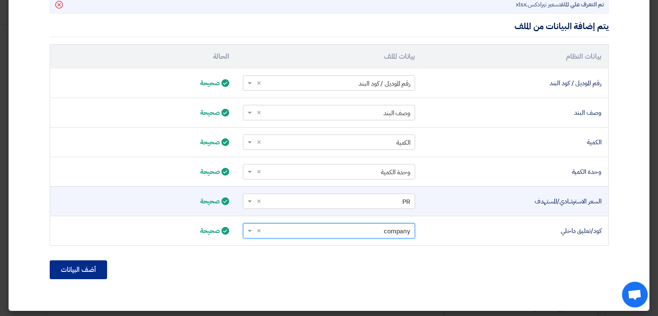
click at [82, 273] on button "أضف البيانات" at bounding box center [78, 270] width 57 height 19
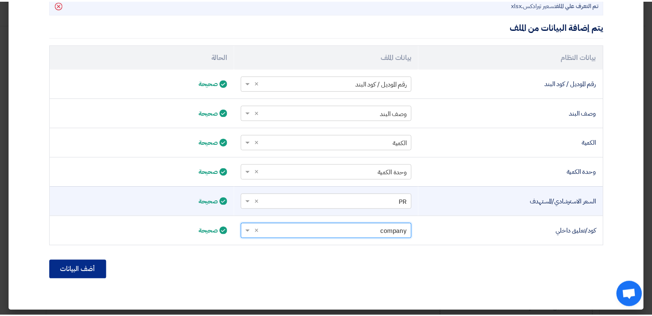
scroll to position [201, 0]
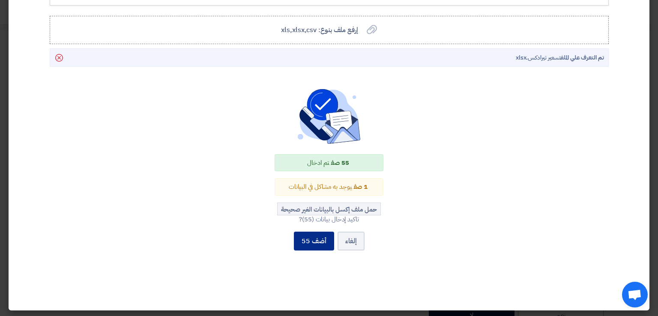
click at [321, 240] on button "أضف 55" at bounding box center [314, 241] width 40 height 19
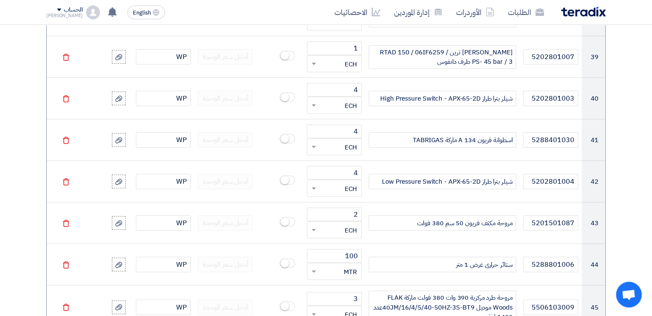
scroll to position [2272, 0]
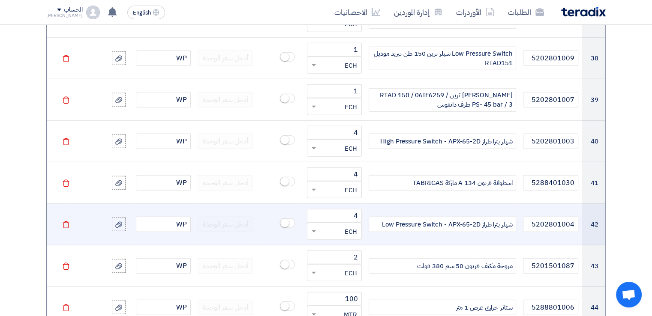
click at [496, 217] on div "شيلر بترا طراز Low Pressure Switch - APX-65-2D" at bounding box center [442, 224] width 147 height 15
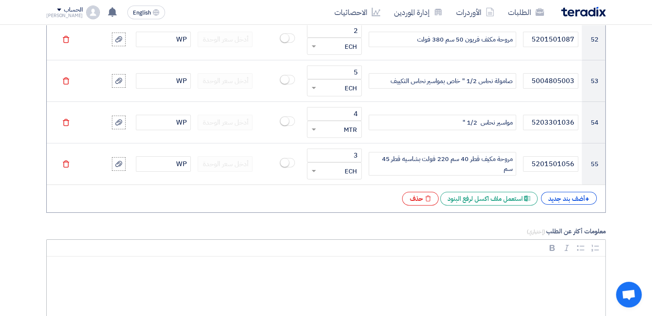
scroll to position [2915, 0]
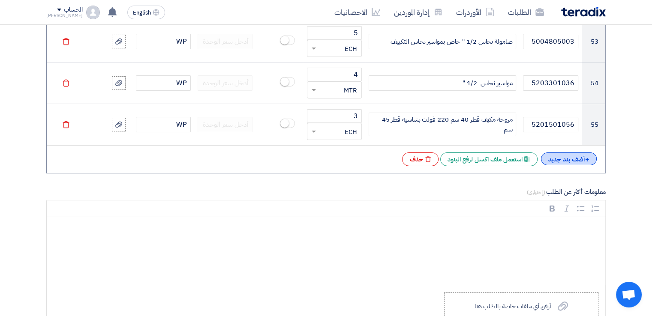
click at [562, 153] on div "+ أضف بند جديد" at bounding box center [569, 159] width 56 height 13
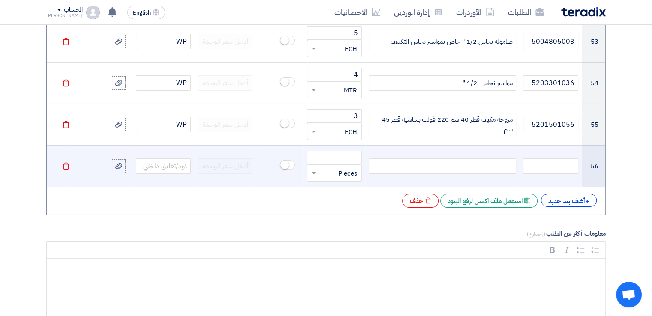
click at [470, 159] on div at bounding box center [442, 166] width 147 height 15
paste div
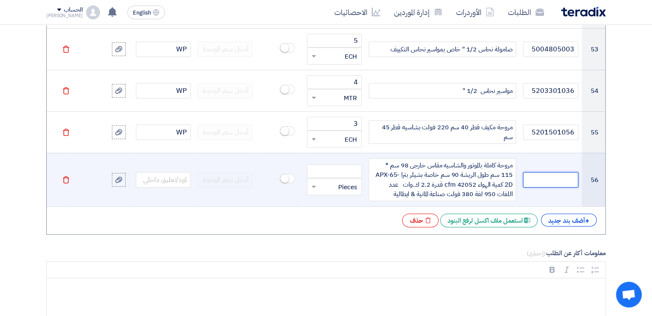
click at [531, 172] on input "text" at bounding box center [550, 179] width 55 height 15
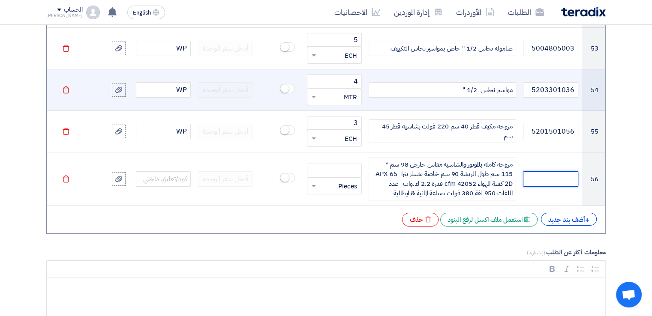
scroll to position [2993, 0]
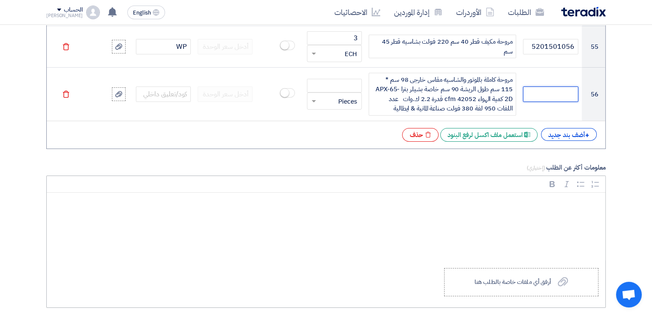
paste input "5304303005"
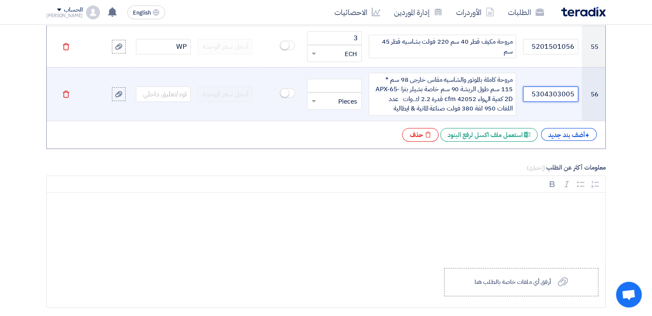
click at [313, 98] on span at bounding box center [312, 101] width 11 height 10
type input "5304303005"
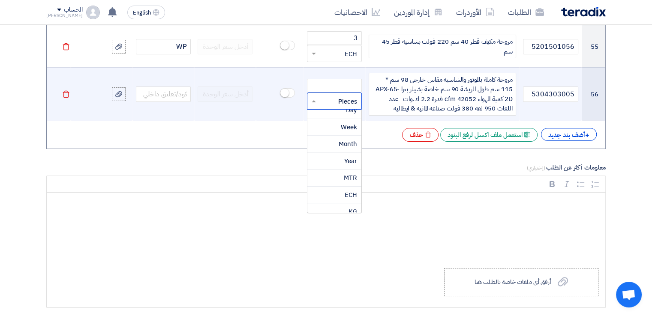
scroll to position [604, 0]
click at [342, 183] on div "ECH" at bounding box center [334, 191] width 54 height 17
click at [338, 80] on input "number" at bounding box center [334, 86] width 55 height 14
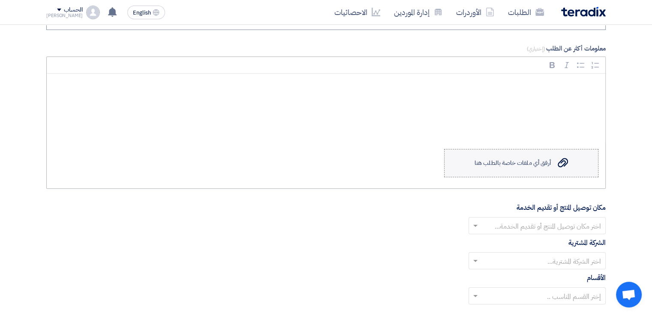
scroll to position [3122, 0]
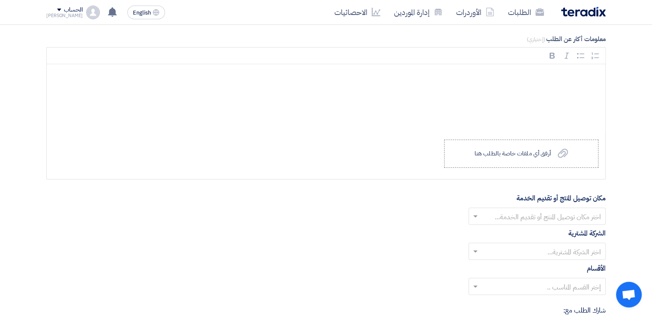
type input "2"
click at [521, 199] on div "مكان توصيل المنتج أو تقديم الخدمة اختر مكان توصيل المنتج أو تقديم الخدمة..." at bounding box center [325, 209] width 559 height 32
click at [521, 210] on input "text" at bounding box center [542, 217] width 120 height 14
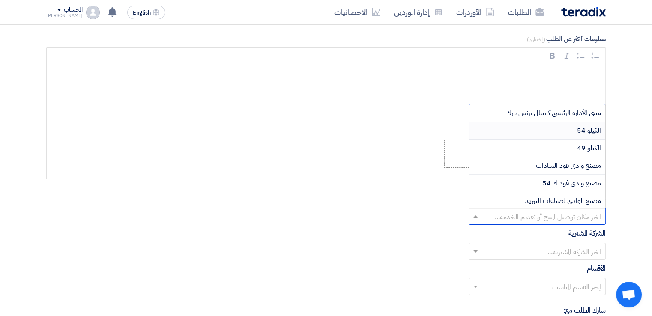
click at [574, 122] on div "الكيلو 54" at bounding box center [537, 131] width 136 height 18
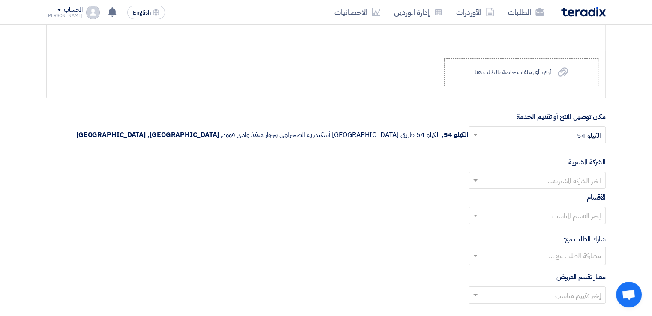
scroll to position [3207, 0]
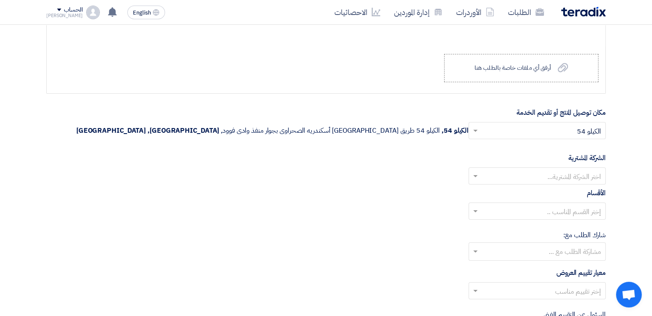
click at [577, 173] on input "text" at bounding box center [542, 177] width 120 height 14
click at [574, 188] on span "Wadi Group وادي جروب" at bounding box center [566, 193] width 69 height 10
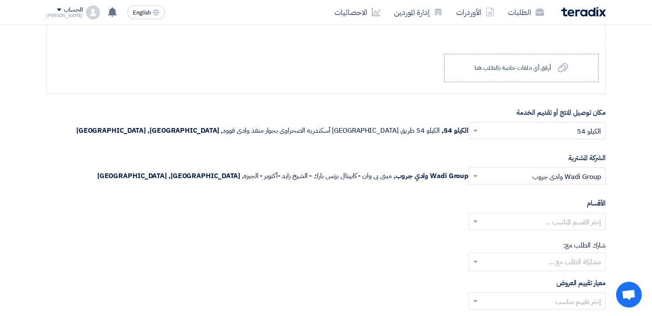
click at [584, 215] on input "text" at bounding box center [542, 222] width 120 height 14
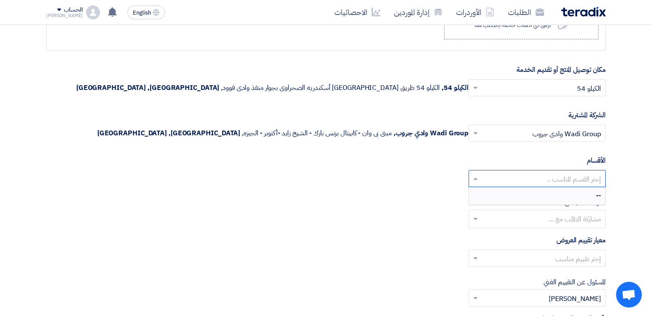
click at [581, 213] on input "text" at bounding box center [536, 220] width 129 height 14
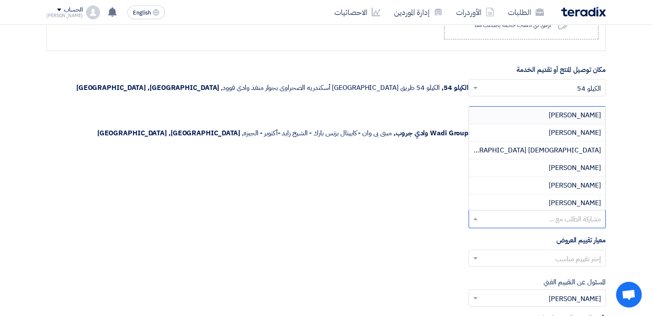
click at [577, 252] on input "text" at bounding box center [542, 259] width 120 height 14
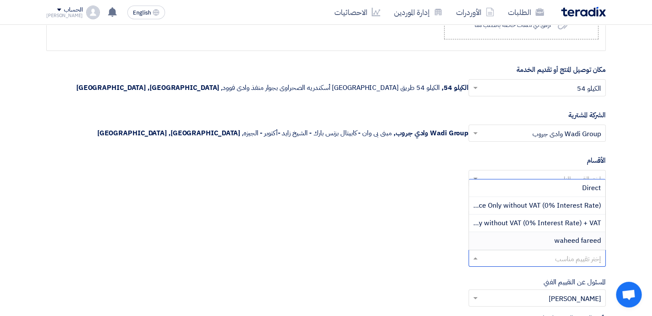
click at [581, 237] on span "waheed fareed" at bounding box center [577, 241] width 47 height 10
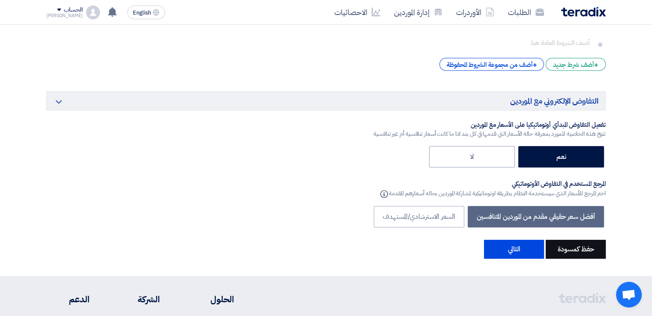
scroll to position [3679, 0]
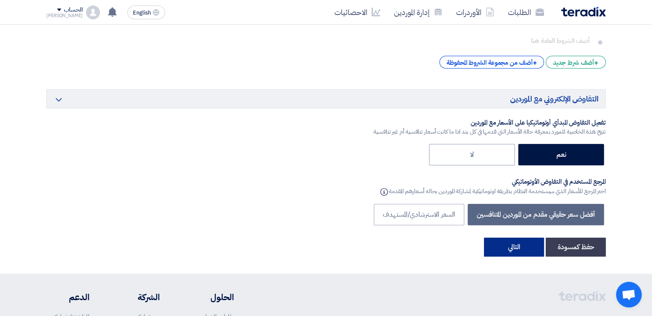
click at [528, 242] on button "التالي" at bounding box center [514, 247] width 60 height 19
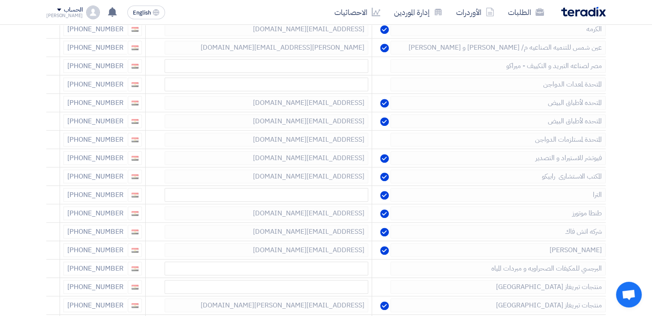
scroll to position [643, 0]
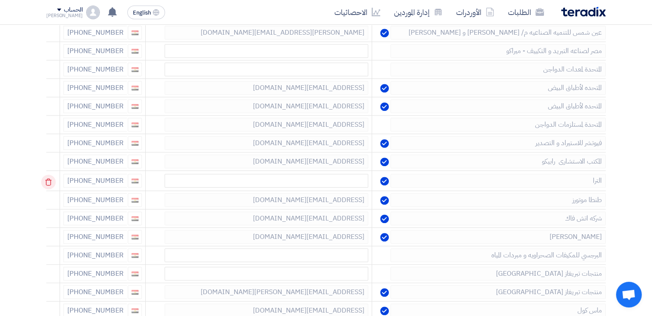
click at [52, 179] on use at bounding box center [48, 182] width 6 height 7
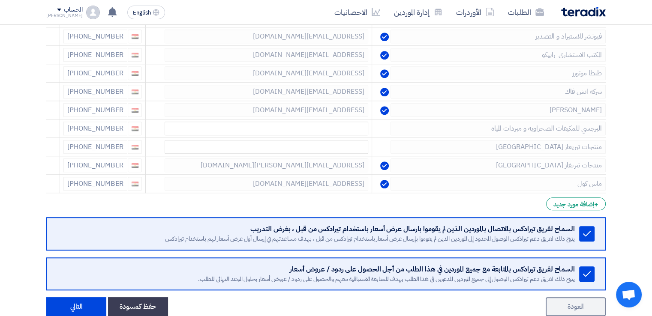
scroll to position [813, 0]
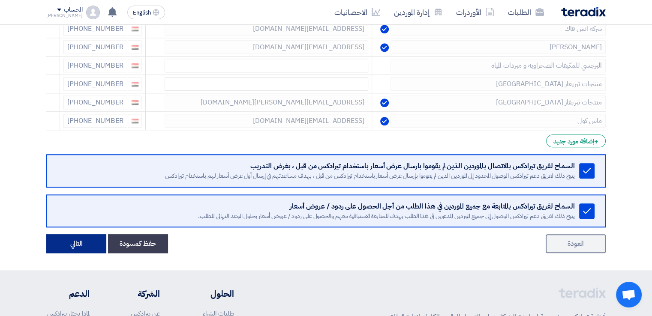
click at [82, 241] on button "التالي" at bounding box center [76, 243] width 60 height 19
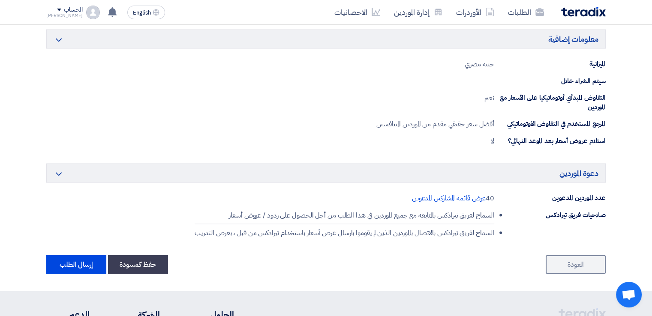
scroll to position [1886, 0]
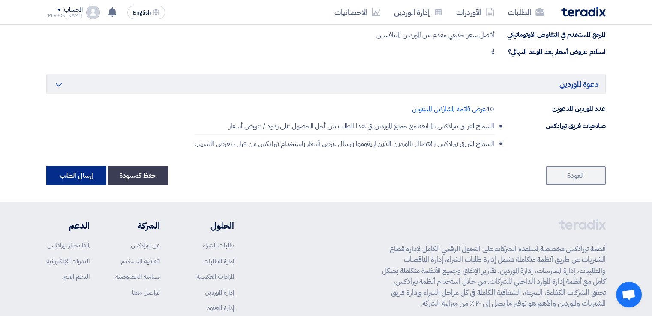
click at [78, 175] on button "إرسال الطلب" at bounding box center [76, 175] width 60 height 19
click at [69, 173] on button "إرسال الطلب" at bounding box center [76, 175] width 60 height 19
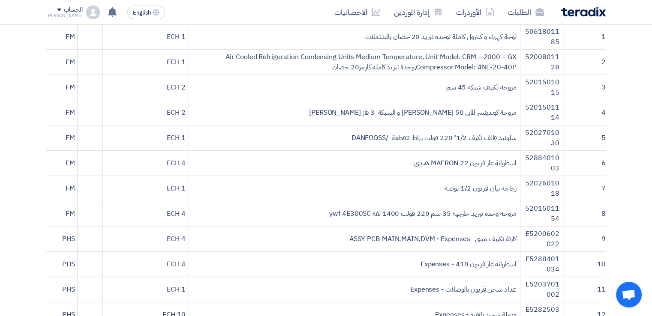
scroll to position [0, 0]
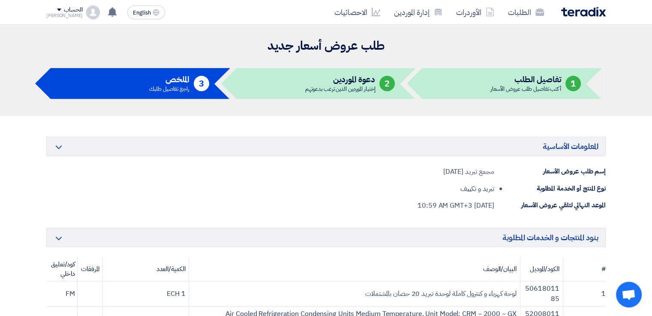
click at [333, 86] on div "إختيار الموردين الذين ترغب بدعوتهم" at bounding box center [340, 89] width 70 height 6
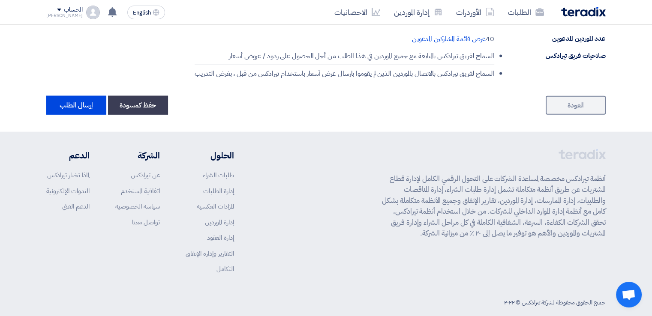
scroll to position [1963, 0]
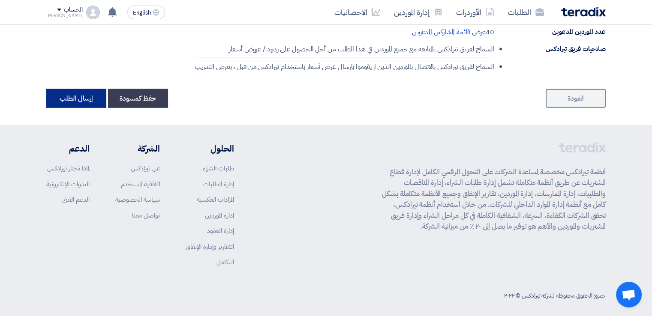
click at [63, 96] on button "إرسال الطلب" at bounding box center [76, 98] width 60 height 19
click at [140, 93] on button "حفظ كمسودة" at bounding box center [138, 98] width 60 height 19
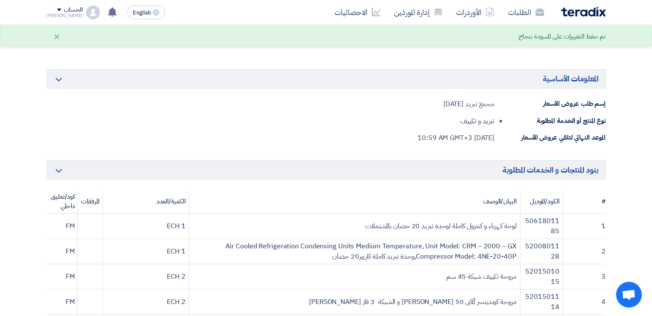
scroll to position [0, 0]
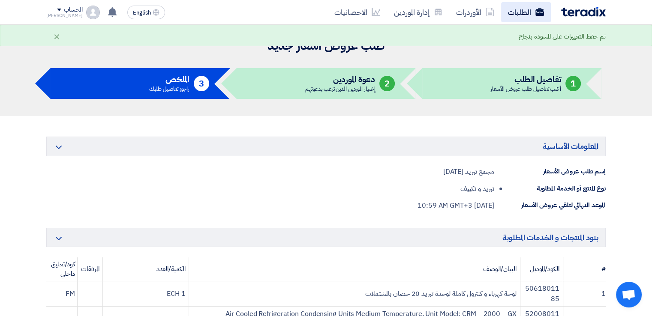
click at [513, 12] on link "الطلبات" at bounding box center [526, 12] width 50 height 20
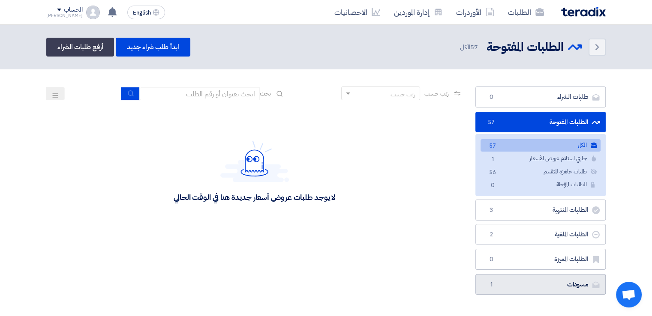
click at [580, 280] on link "مسودات [GEOGRAPHIC_DATA] 1" at bounding box center [540, 284] width 130 height 21
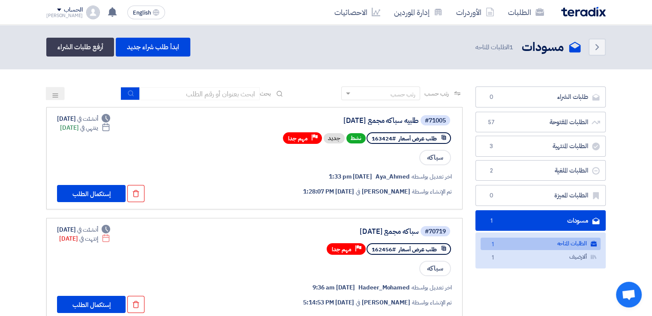
click at [554, 242] on link "الطلبات المتاحه الطلبات المتاحه 1" at bounding box center [541, 244] width 120 height 12
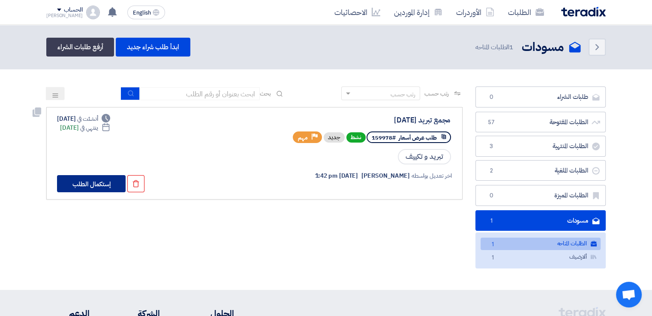
click at [97, 184] on button "إستكمال الطلب" at bounding box center [91, 183] width 69 height 17
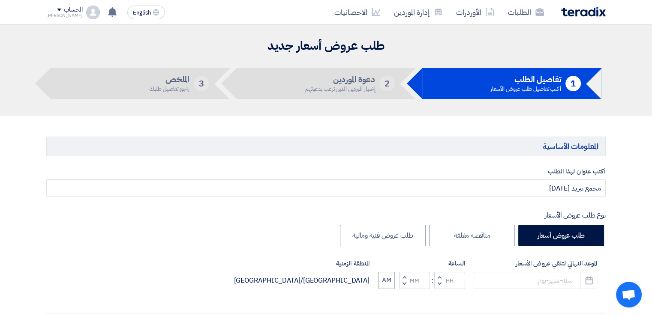
type input "[DATE]"
type input "10"
type input "59"
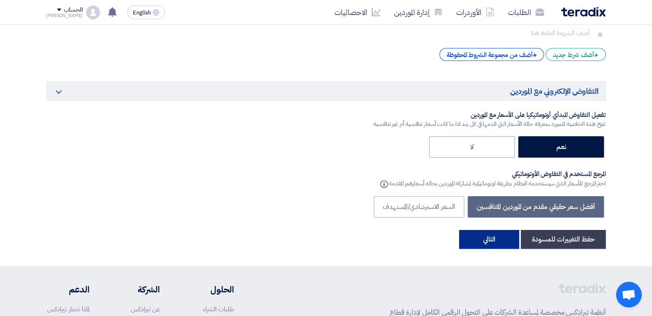
scroll to position [3729, 0]
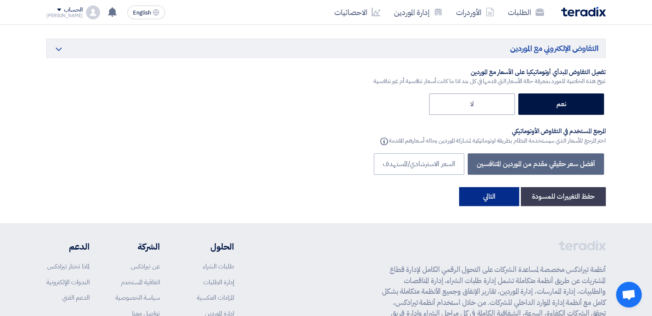
click at [499, 193] on button "التالي" at bounding box center [489, 196] width 60 height 19
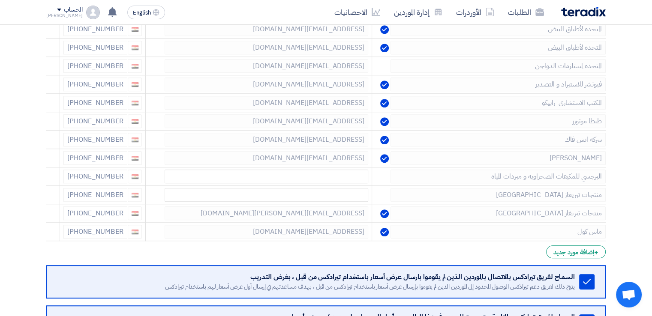
scroll to position [684, 0]
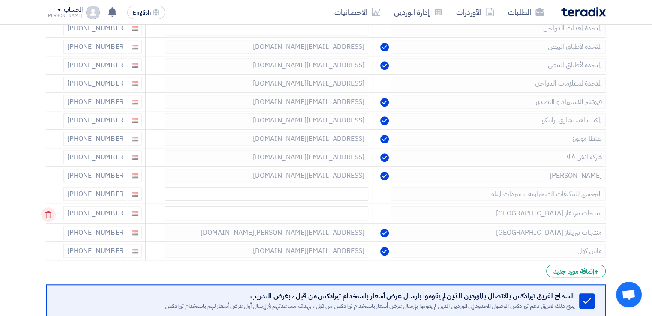
click at [52, 211] on use at bounding box center [48, 214] width 6 height 7
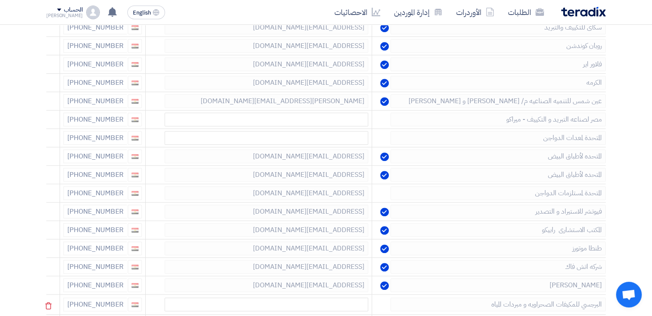
scroll to position [556, 0]
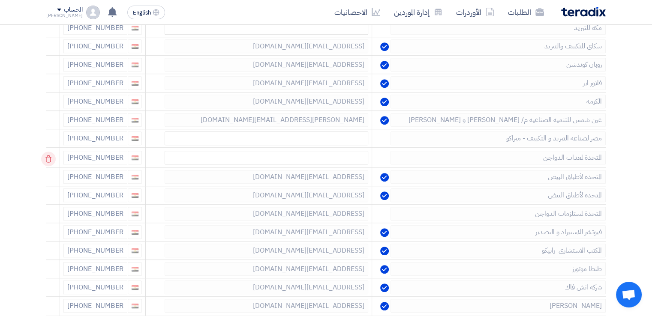
click at [55, 152] on icon at bounding box center [48, 159] width 15 height 15
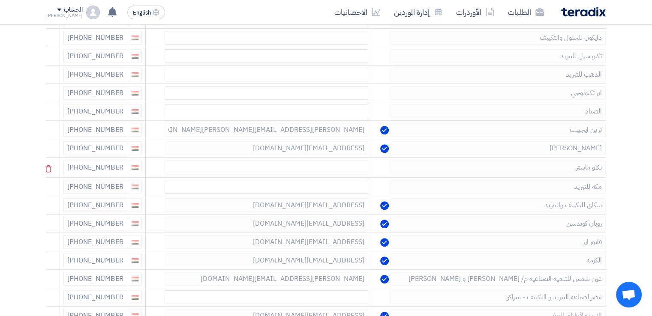
scroll to position [384, 0]
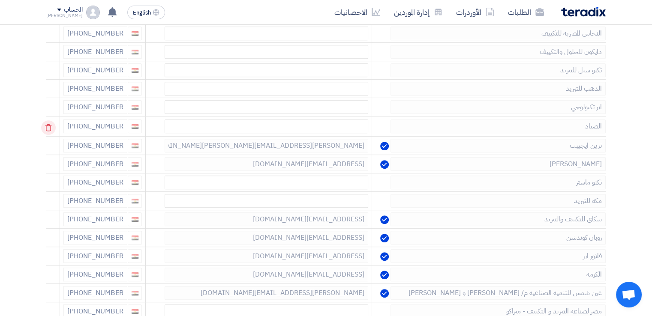
click at [52, 123] on icon at bounding box center [48, 127] width 15 height 15
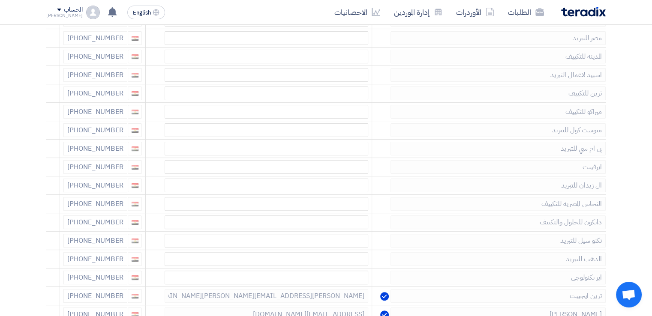
scroll to position [213, 0]
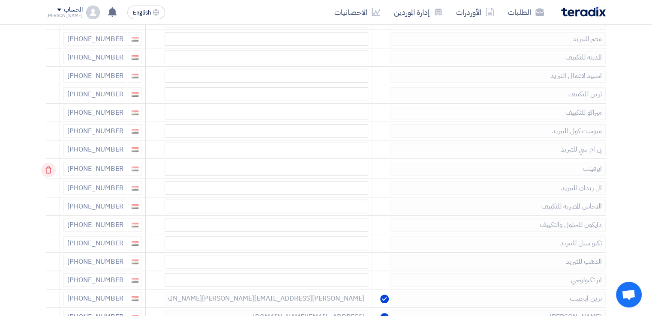
click at [55, 170] on icon at bounding box center [48, 170] width 15 height 15
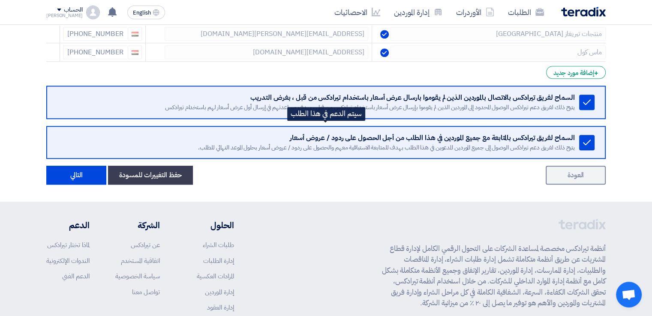
scroll to position [811, 0]
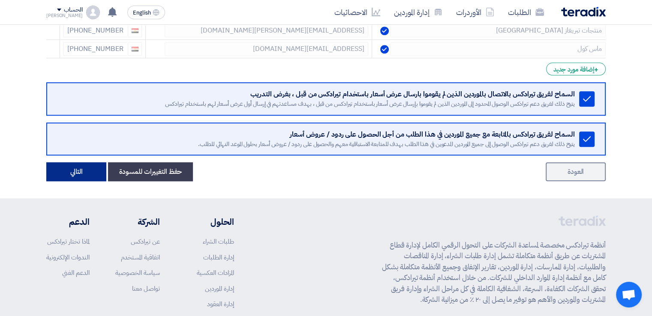
click at [82, 169] on button "التالي" at bounding box center [76, 171] width 60 height 19
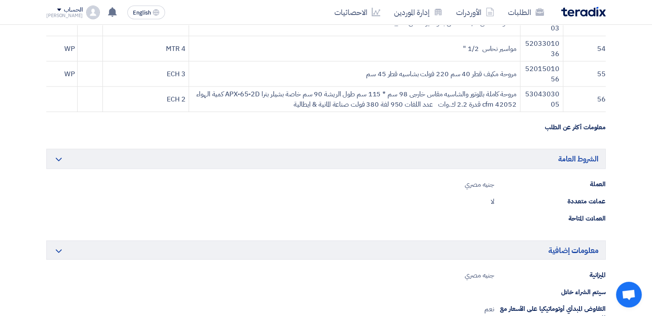
scroll to position [1886, 0]
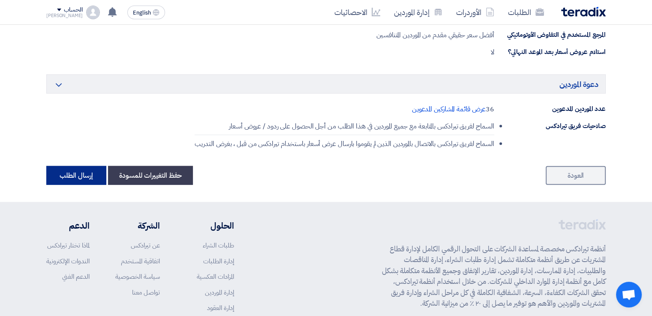
click at [77, 168] on button "إرسال الطلب" at bounding box center [76, 175] width 60 height 19
click at [83, 173] on button "إرسال الطلب" at bounding box center [76, 175] width 60 height 19
click at [78, 170] on button "إرسال الطلب" at bounding box center [76, 175] width 60 height 19
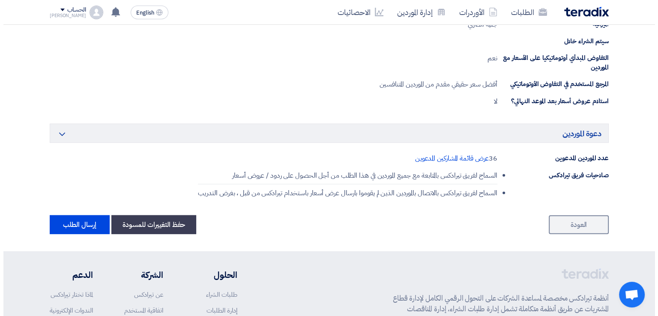
scroll to position [1715, 0]
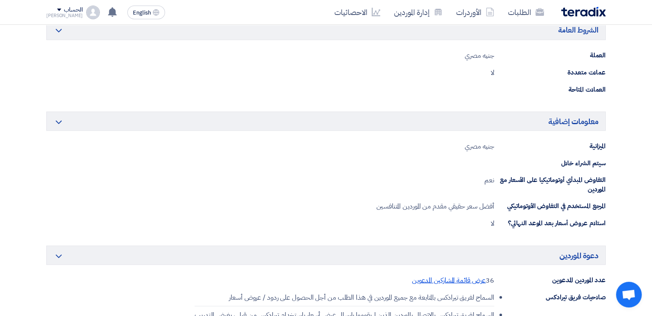
click at [447, 276] on span "عرض قائمة المشاركين المدعوين" at bounding box center [449, 281] width 74 height 10
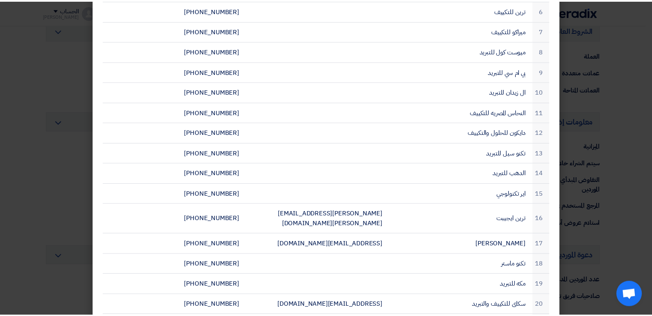
scroll to position [0, 0]
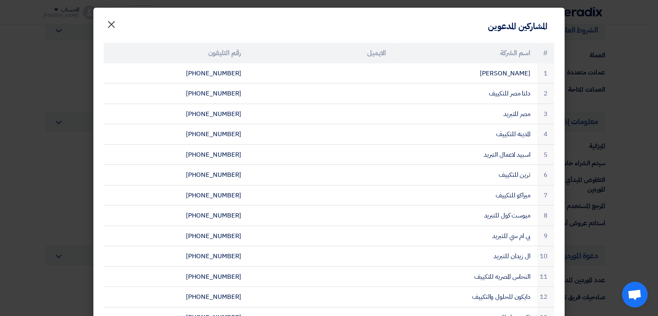
click at [113, 24] on span "×" at bounding box center [111, 24] width 10 height 26
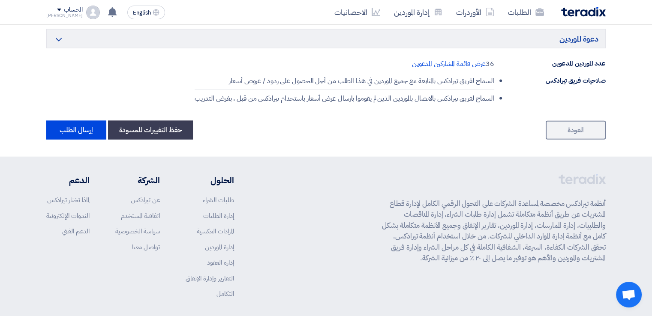
scroll to position [1963, 0]
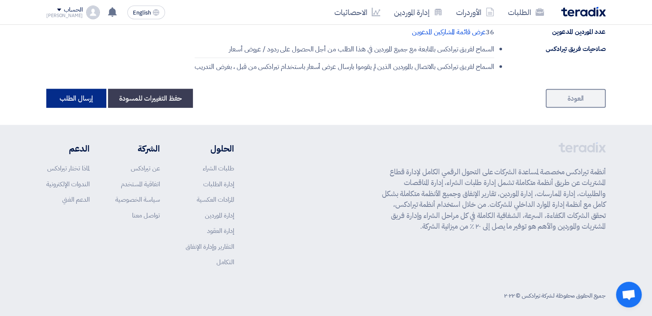
click at [72, 92] on button "إرسال الطلب" at bounding box center [76, 98] width 60 height 19
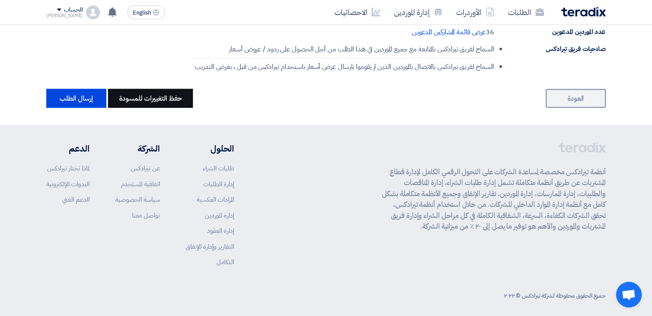
click at [151, 94] on button "حفظ التغييرات للمسودة" at bounding box center [150, 98] width 85 height 19
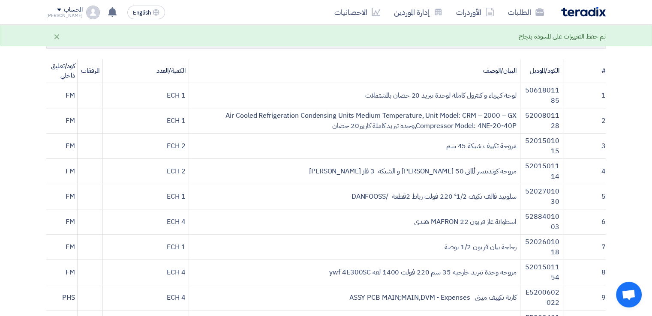
scroll to position [0, 0]
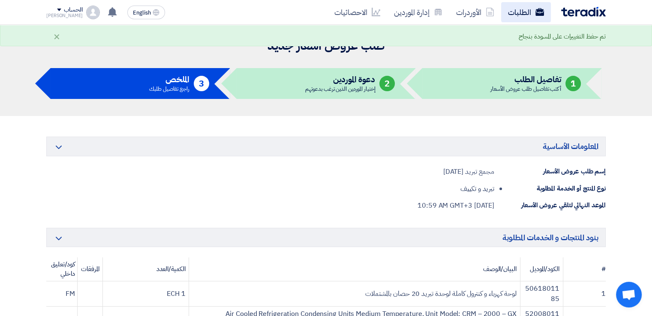
click at [516, 14] on link "الطلبات" at bounding box center [526, 12] width 50 height 20
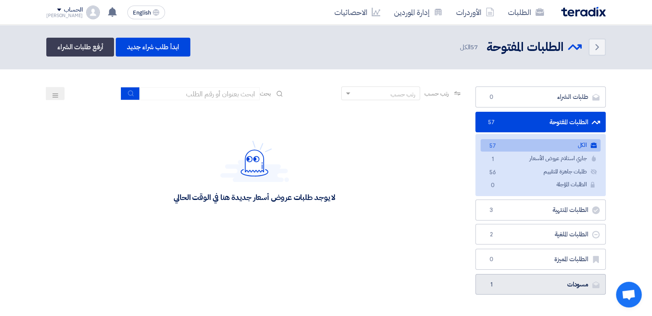
click at [540, 288] on link "مسودات [GEOGRAPHIC_DATA] 1" at bounding box center [540, 284] width 130 height 21
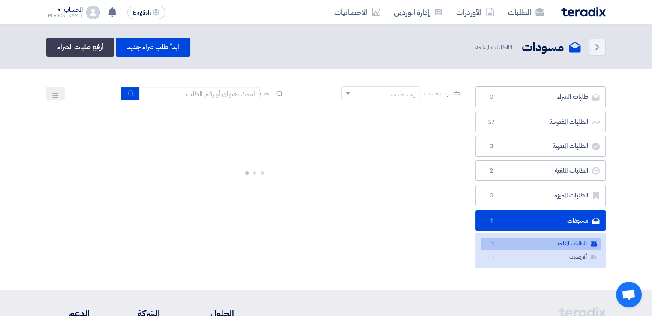
click at [509, 239] on link "الطلبات المتاحه الطلبات المتاحه 1" at bounding box center [541, 244] width 120 height 12
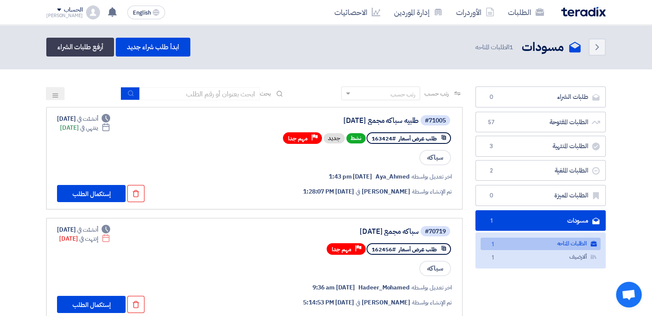
click at [519, 241] on link "الطلبات المتاحه الطلبات المتاحه 1" at bounding box center [541, 244] width 120 height 12
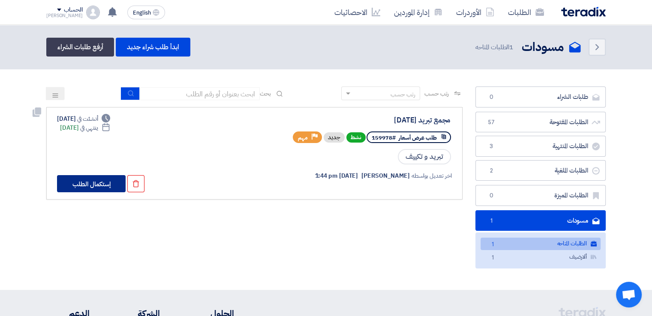
click at [95, 184] on button "إستكمال الطلب" at bounding box center [91, 183] width 69 height 17
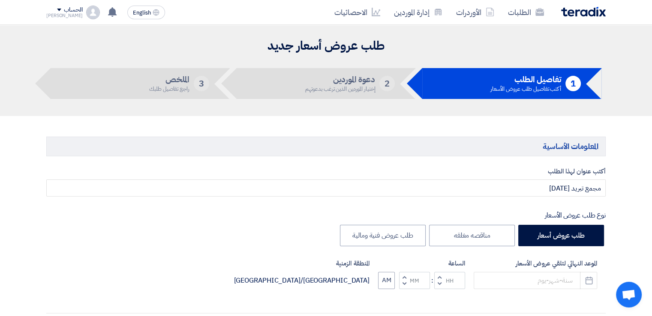
type input "[DATE]"
type input "10"
type input "59"
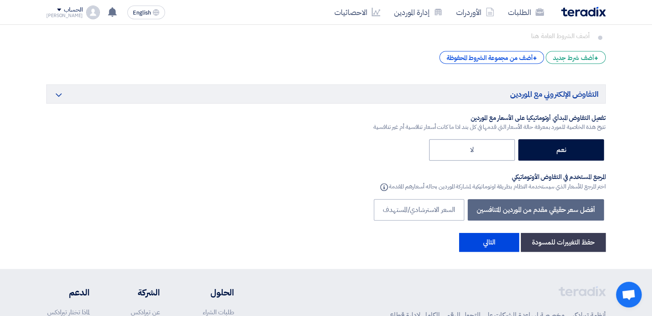
scroll to position [3687, 0]
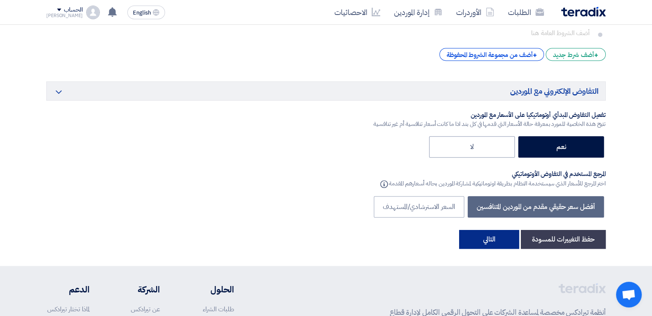
click at [491, 230] on button "التالي" at bounding box center [489, 239] width 60 height 19
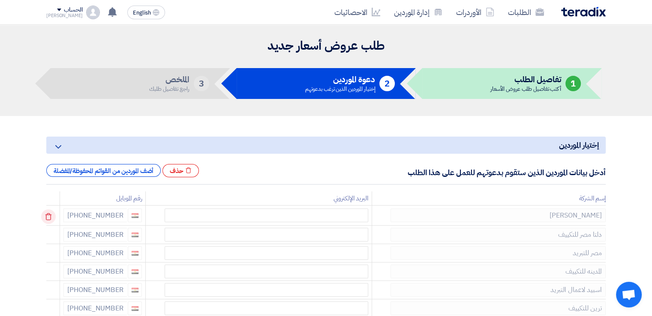
click at [48, 210] on icon at bounding box center [48, 217] width 15 height 15
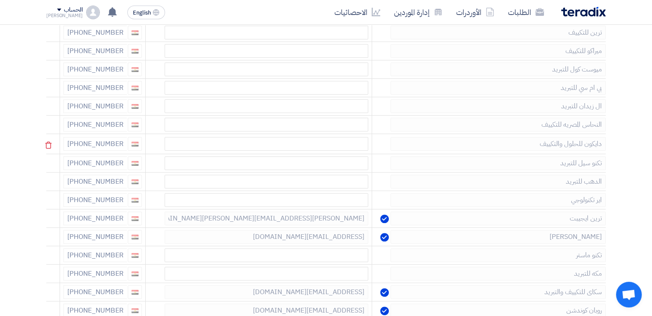
scroll to position [257, 0]
click at [49, 177] on use at bounding box center [48, 180] width 6 height 7
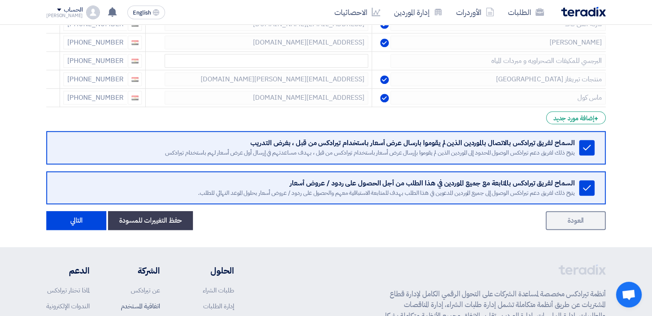
scroll to position [772, 0]
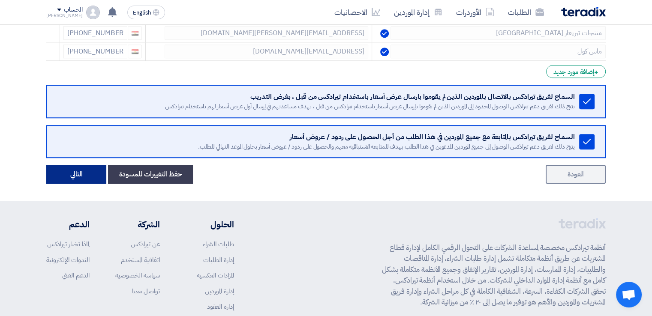
click at [80, 172] on button "التالي" at bounding box center [76, 174] width 60 height 19
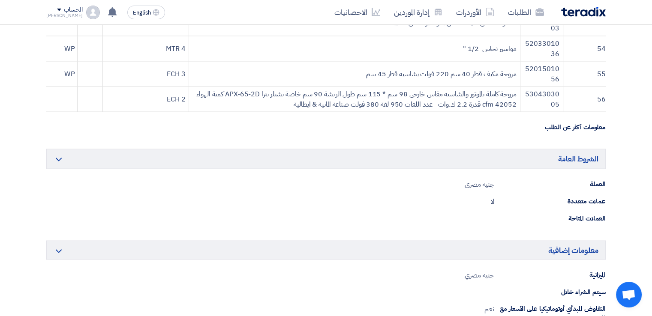
scroll to position [1843, 0]
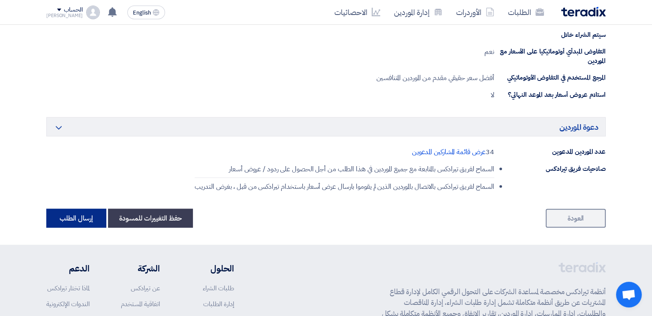
click at [93, 212] on button "إرسال الطلب" at bounding box center [76, 218] width 60 height 19
click at [67, 214] on button "إرسال الطلب" at bounding box center [76, 218] width 60 height 19
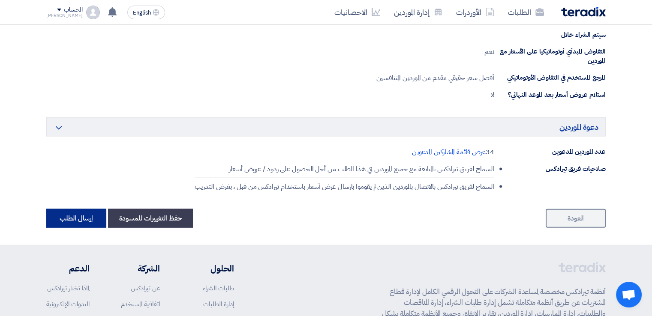
click at [67, 214] on button "إرسال الطلب" at bounding box center [76, 218] width 60 height 19
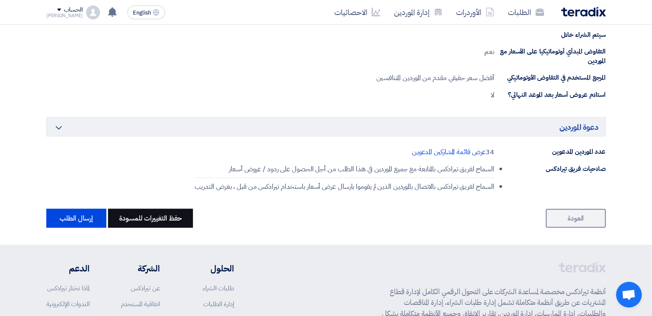
click at [136, 211] on button "حفظ التغييرات للمسودة" at bounding box center [150, 218] width 85 height 19
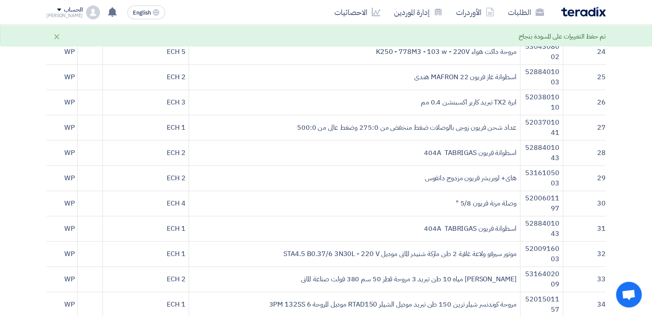
scroll to position [686, 0]
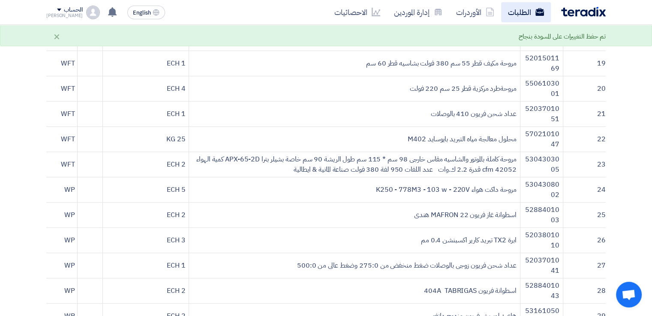
click at [522, 13] on link "الطلبات" at bounding box center [526, 12] width 50 height 20
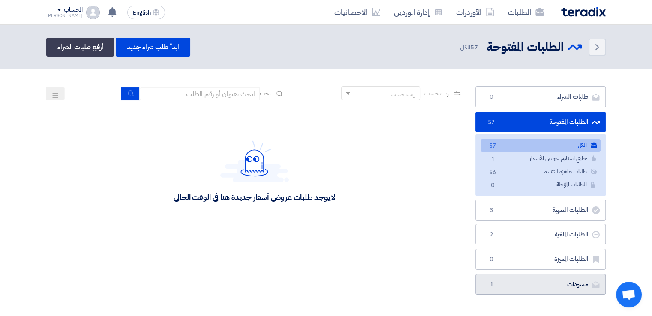
drag, startPoint x: 551, startPoint y: 276, endPoint x: 547, endPoint y: 279, distance: 4.6
click at [550, 277] on link "مسودات [GEOGRAPHIC_DATA] 1" at bounding box center [540, 284] width 130 height 21
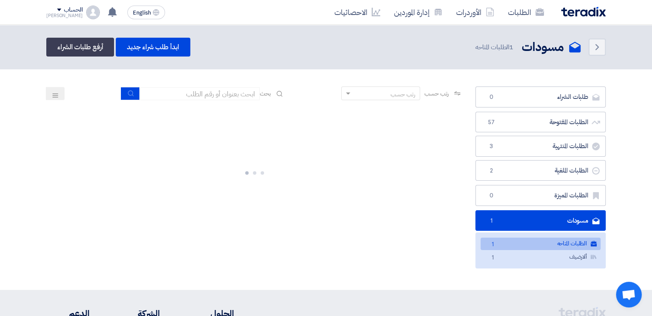
click at [557, 240] on link "الطلبات المتاحه الطلبات المتاحه 1" at bounding box center [541, 244] width 120 height 12
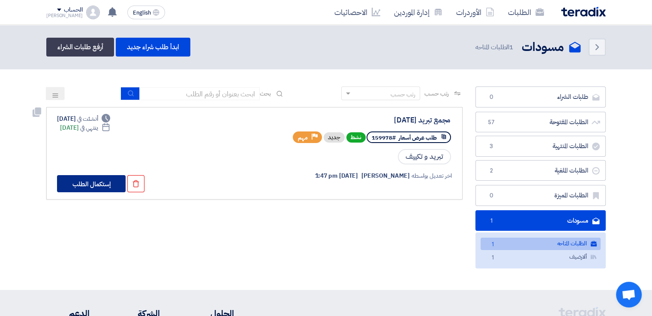
click at [89, 182] on button "إستكمال الطلب" at bounding box center [91, 183] width 69 height 17
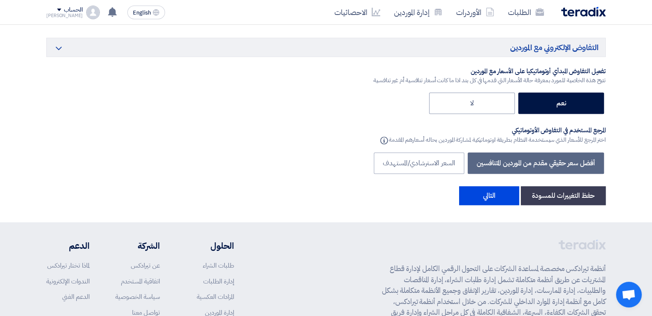
scroll to position [3772, 0]
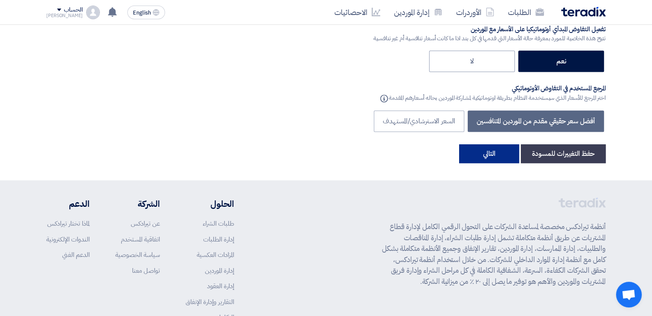
click at [492, 148] on button "التالي" at bounding box center [489, 153] width 60 height 19
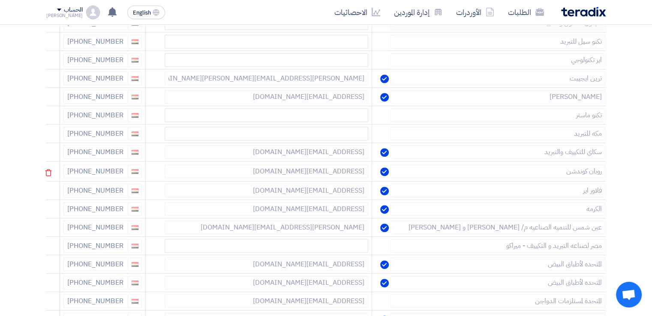
scroll to position [386, 0]
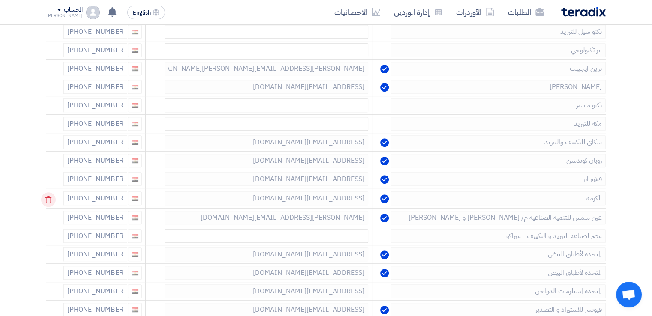
click at [47, 193] on icon at bounding box center [48, 199] width 15 height 15
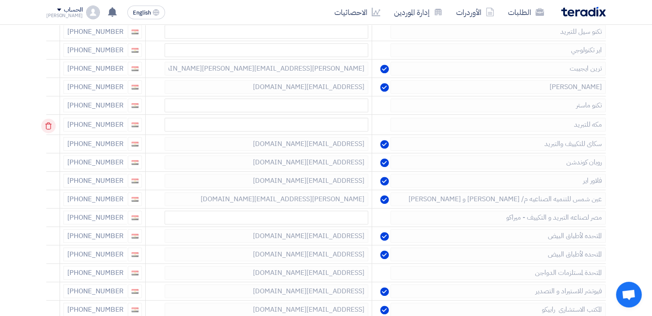
click at [49, 124] on icon at bounding box center [48, 126] width 15 height 15
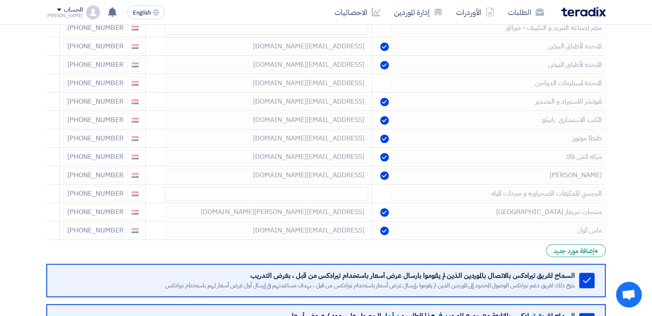
scroll to position [556, 0]
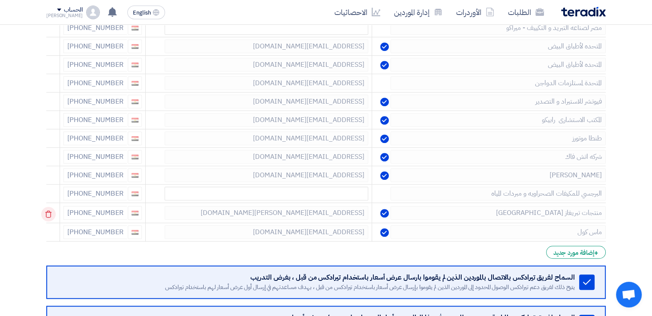
click at [50, 209] on icon at bounding box center [48, 214] width 15 height 15
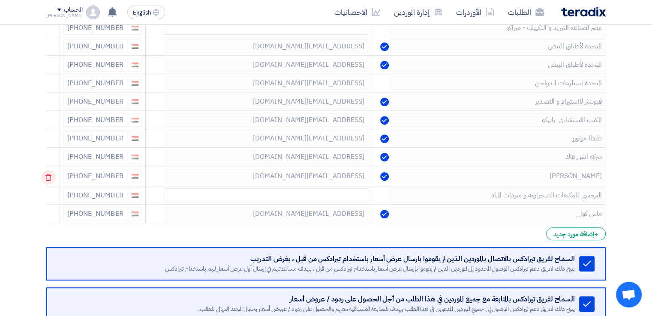
click at [51, 172] on icon at bounding box center [48, 177] width 15 height 15
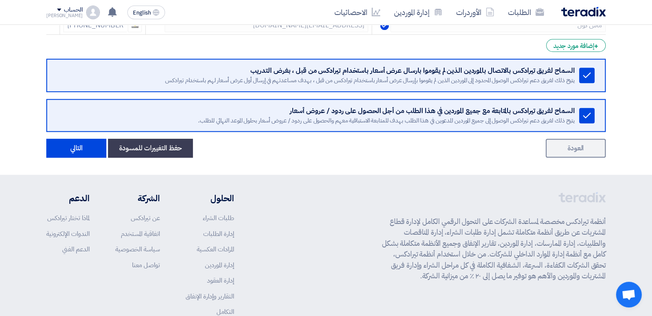
scroll to position [776, 0]
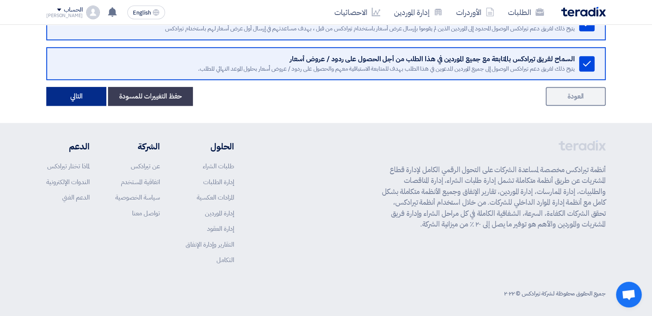
click at [76, 95] on button "التالي" at bounding box center [76, 96] width 60 height 19
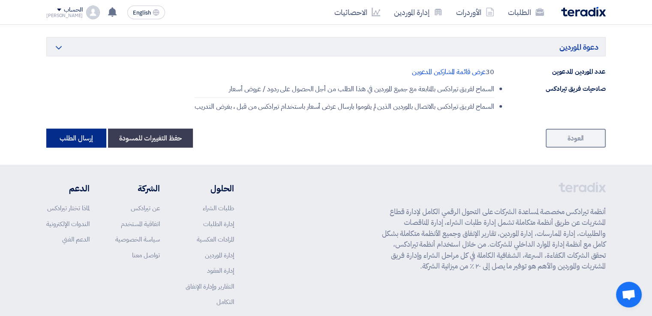
scroll to position [1929, 0]
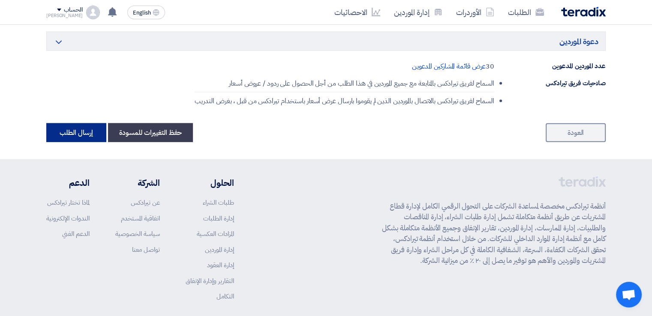
click at [86, 129] on button "إرسال الطلب" at bounding box center [76, 132] width 60 height 19
click at [83, 128] on button "إرسال الطلب" at bounding box center [76, 132] width 60 height 19
click at [84, 126] on button "إرسال الطلب" at bounding box center [76, 132] width 60 height 19
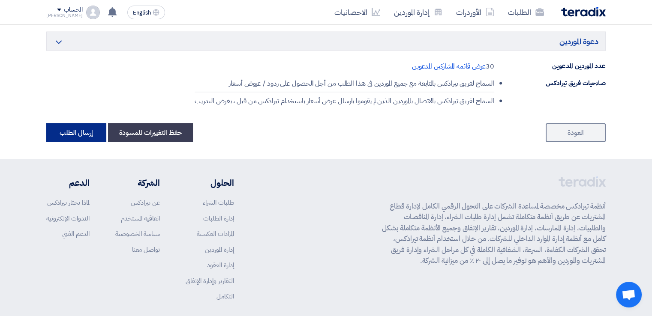
click at [84, 126] on button "إرسال الطلب" at bounding box center [76, 132] width 60 height 19
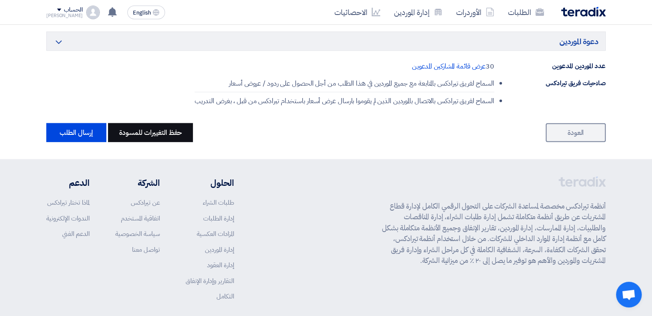
click at [172, 127] on button "حفظ التغييرات للمسودة" at bounding box center [150, 132] width 85 height 19
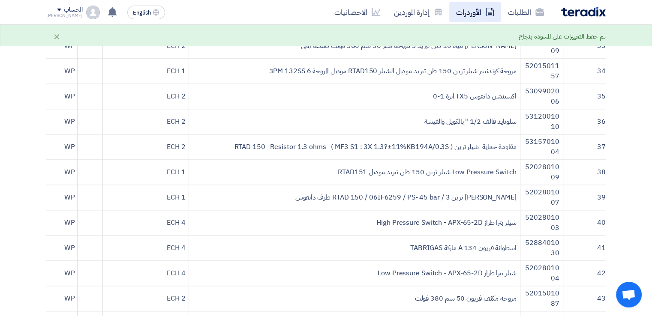
scroll to position [986, 0]
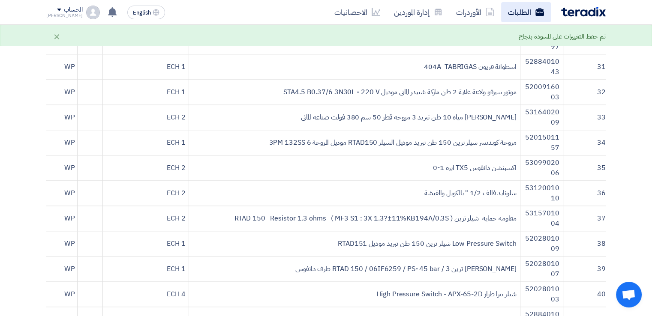
click at [517, 13] on link "الطلبات" at bounding box center [526, 12] width 50 height 20
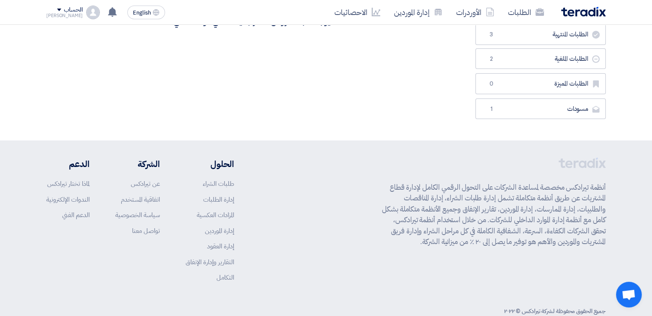
scroll to position [195, 0]
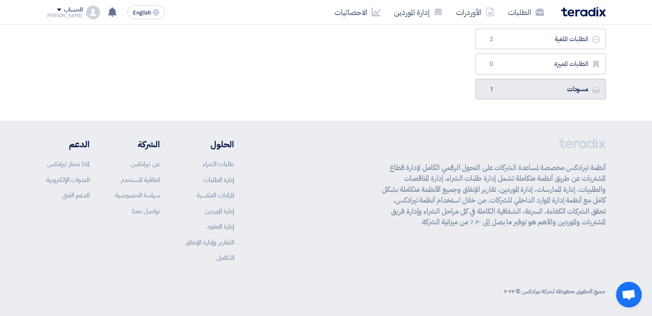
click at [545, 88] on link "مسودات [GEOGRAPHIC_DATA] 1" at bounding box center [540, 89] width 130 height 21
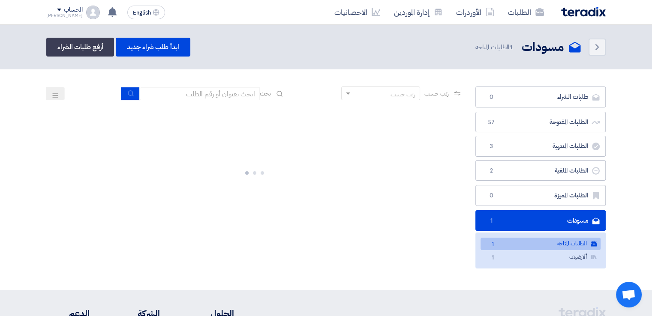
click at [561, 245] on link "الطلبات المتاحه الطلبات المتاحه 1" at bounding box center [541, 244] width 120 height 12
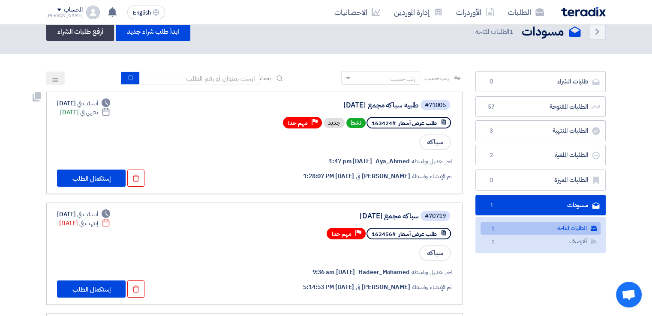
scroll to position [43, 0]
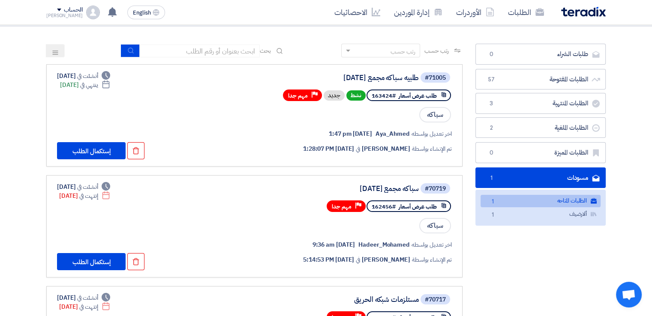
click at [556, 201] on link "الطلبات المتاحه الطلبات المتاحه 1" at bounding box center [541, 201] width 120 height 12
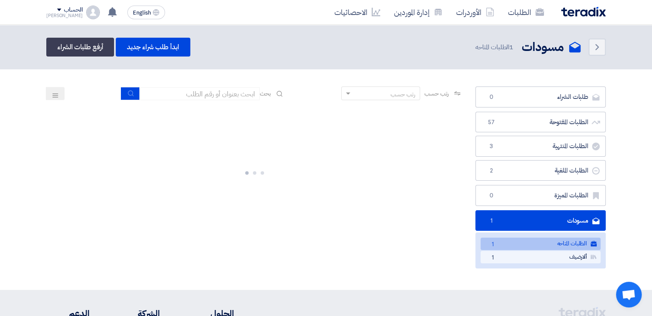
click at [557, 256] on link "ألارضيف [GEOGRAPHIC_DATA] 1" at bounding box center [541, 257] width 120 height 12
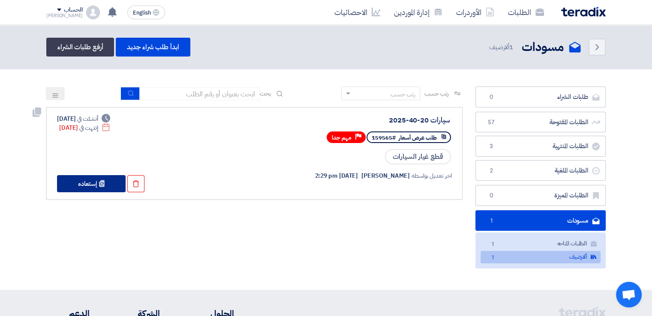
click at [100, 180] on icon "Check details" at bounding box center [102, 184] width 8 height 8
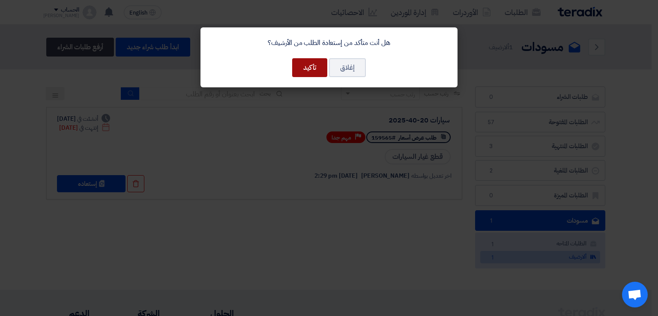
click at [307, 65] on button "تأكيد" at bounding box center [309, 67] width 35 height 19
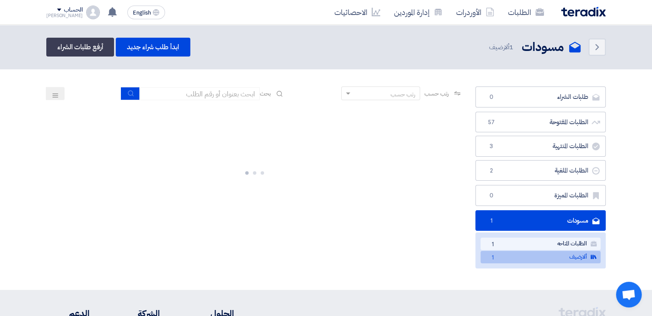
click at [526, 244] on link "الطلبات المتاحه الطلبات المتاحه 1" at bounding box center [541, 244] width 120 height 12
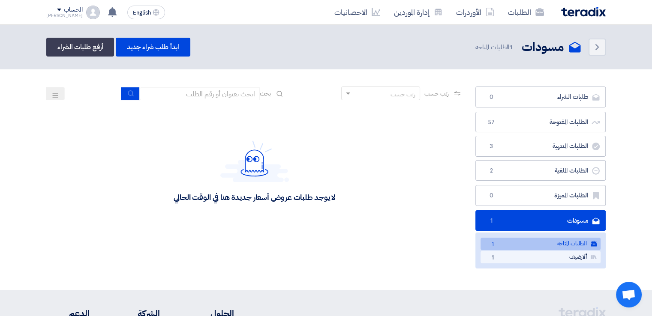
click at [525, 258] on link "ألارضيف [GEOGRAPHIC_DATA] 1" at bounding box center [541, 257] width 120 height 12
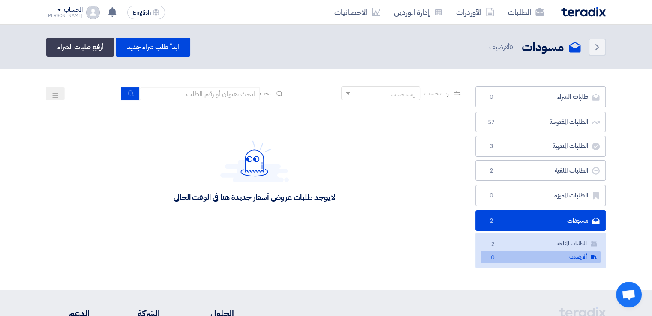
click at [540, 217] on link "مسودات [GEOGRAPHIC_DATA] 2" at bounding box center [540, 220] width 130 height 21
click at [547, 238] on link "الطلبات المتاحه الطلبات المتاحه 2" at bounding box center [541, 244] width 120 height 12
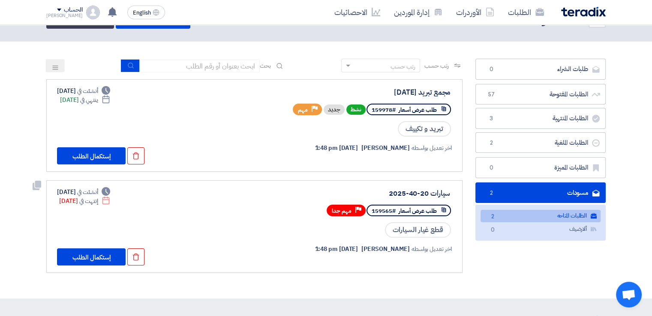
scroll to position [43, 0]
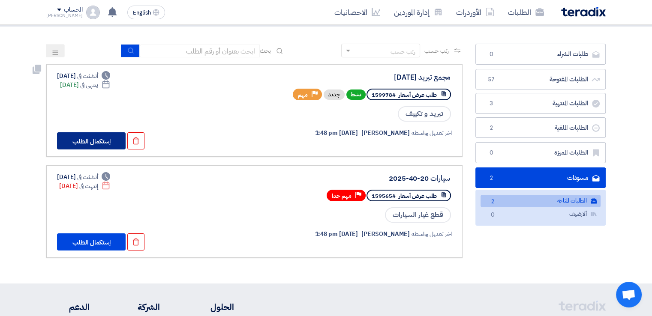
click at [94, 140] on button "إستكمال الطلب" at bounding box center [91, 140] width 69 height 17
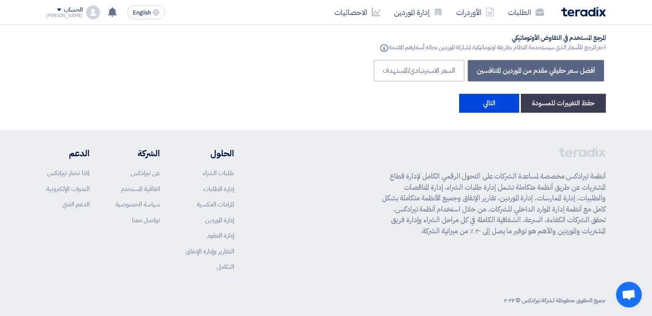
scroll to position [3824, 0]
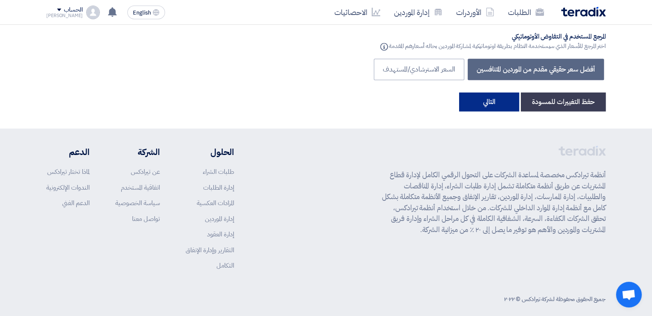
click at [474, 93] on button "التالي" at bounding box center [489, 102] width 60 height 19
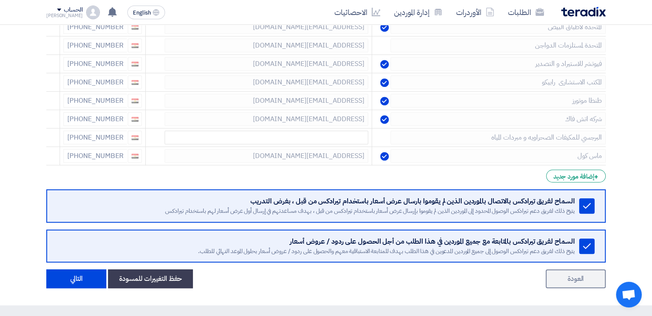
scroll to position [642, 0]
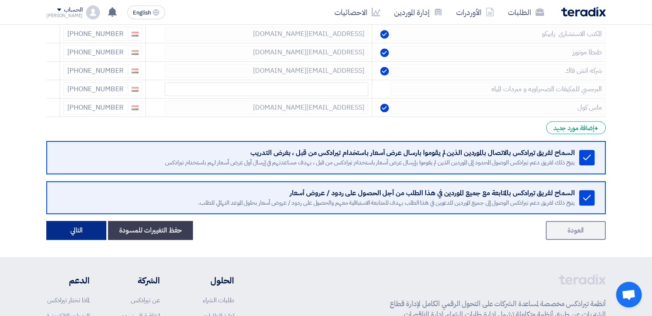
click at [69, 227] on button "التالي" at bounding box center [76, 230] width 60 height 19
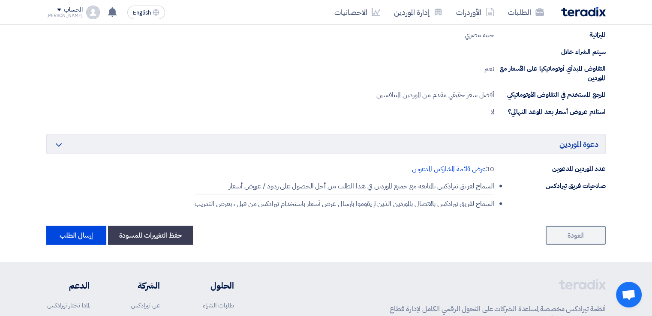
scroll to position [1929, 0]
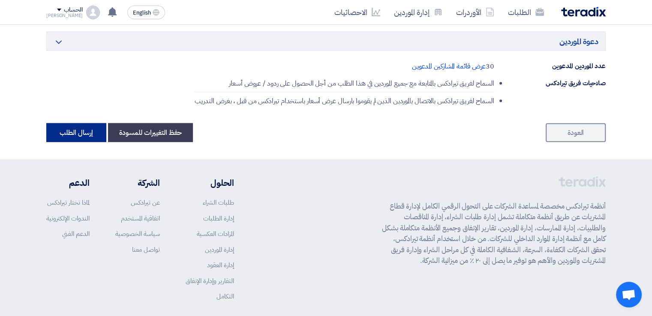
click at [81, 130] on button "إرسال الطلب" at bounding box center [76, 132] width 60 height 19
click at [81, 129] on button "إرسال الطلب" at bounding box center [76, 132] width 60 height 19
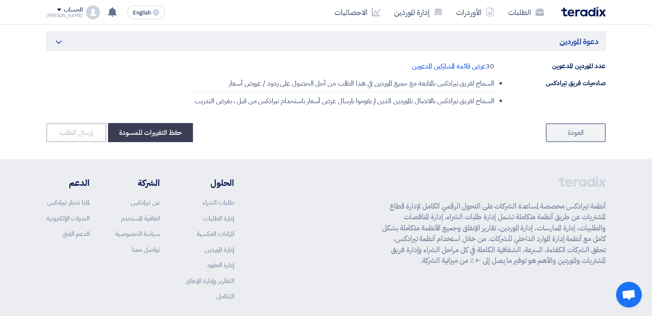
click at [81, 129] on button "إرسال الطلب" at bounding box center [76, 132] width 60 height 19
click at [177, 123] on button "حفظ التغييرات للمسودة" at bounding box center [150, 132] width 85 height 19
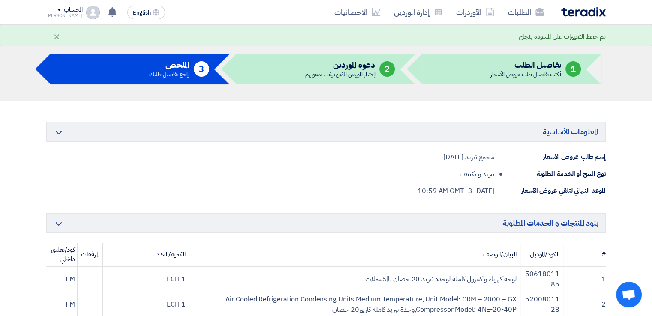
scroll to position [0, 0]
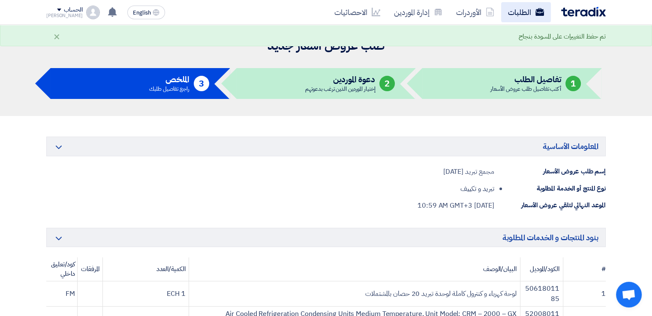
click at [521, 18] on link "الطلبات" at bounding box center [526, 12] width 50 height 20
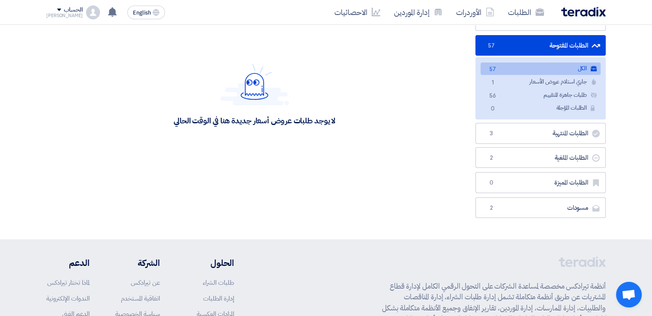
scroll to position [129, 0]
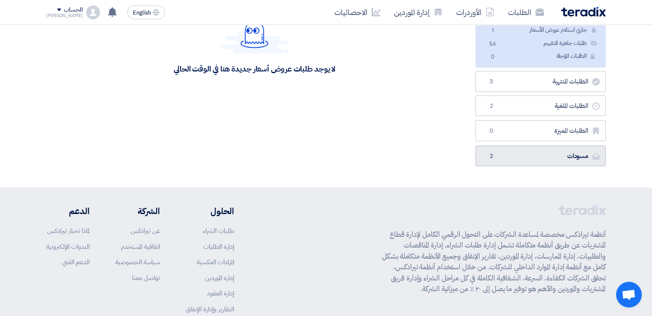
click at [527, 155] on link "مسودات [GEOGRAPHIC_DATA] 2" at bounding box center [540, 156] width 130 height 21
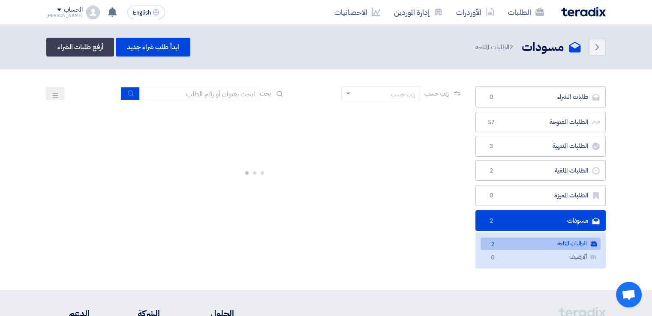
click at [526, 238] on link "الطلبات المتاحه الطلبات المتاحه 2" at bounding box center [541, 244] width 120 height 12
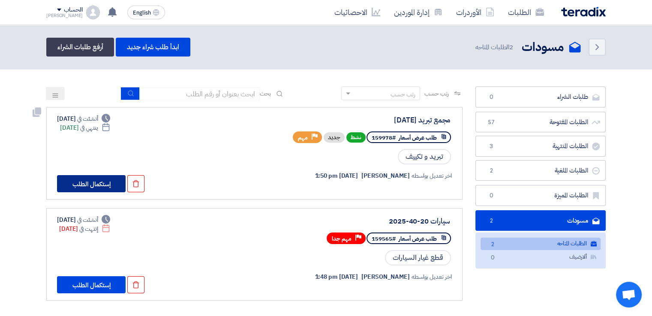
click at [103, 186] on button "إستكمال الطلب" at bounding box center [91, 183] width 69 height 17
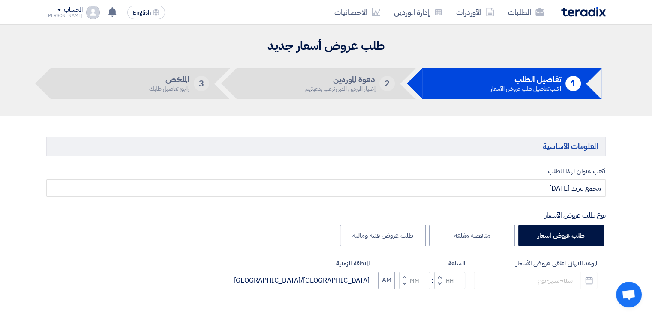
type input "[DATE]"
type input "10"
type input "59"
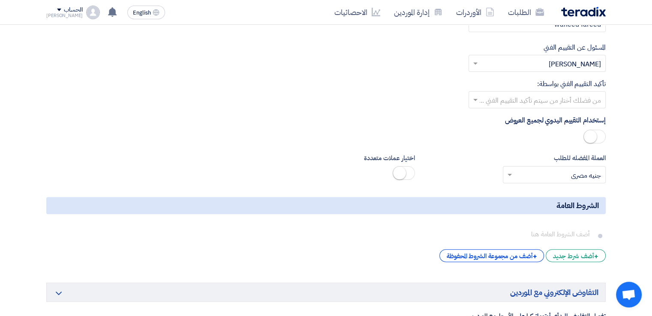
scroll to position [3729, 0]
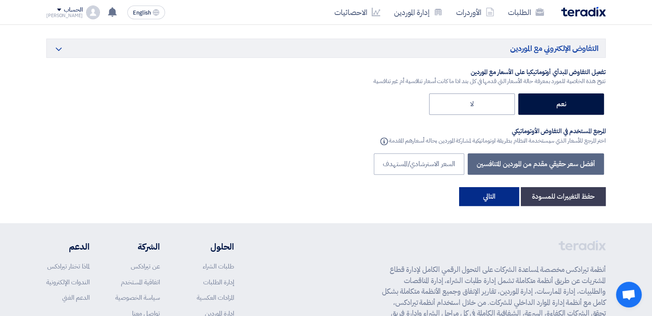
click at [490, 192] on button "التالي" at bounding box center [489, 196] width 60 height 19
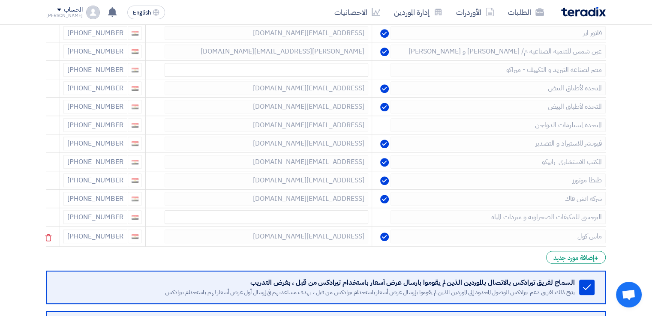
scroll to position [514, 0]
click at [0, 0] on icon at bounding box center [0, 0] width 0 height 0
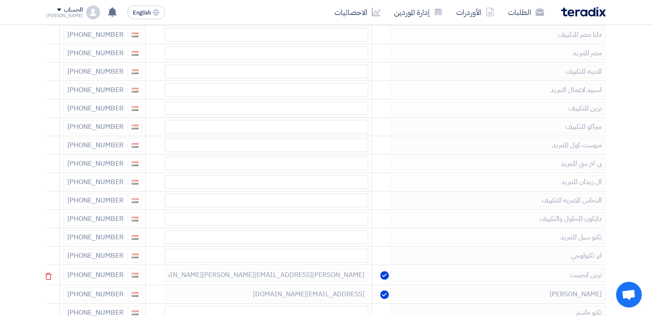
scroll to position [171, 0]
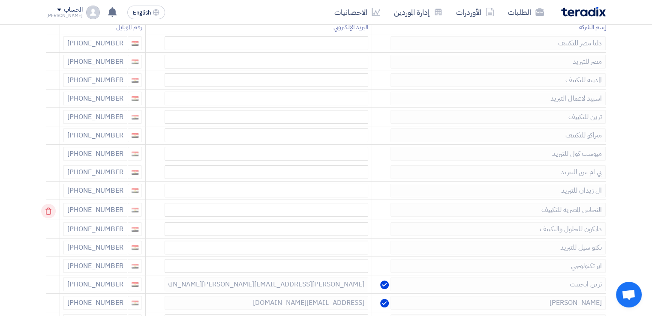
click at [51, 208] on use at bounding box center [48, 211] width 6 height 7
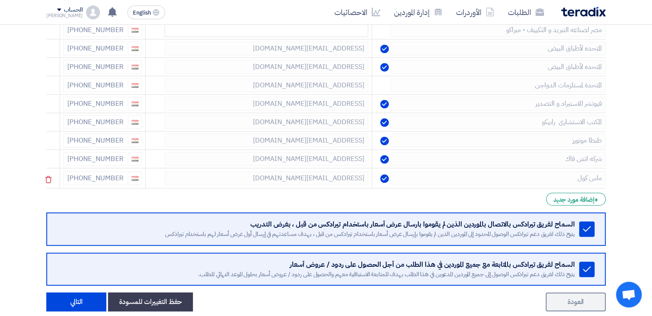
scroll to position [600, 0]
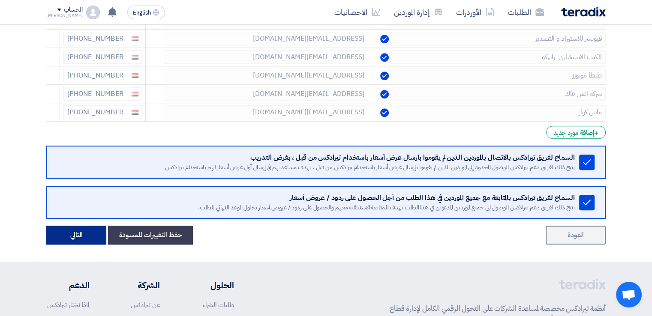
click at [78, 234] on button "التالي" at bounding box center [76, 235] width 60 height 19
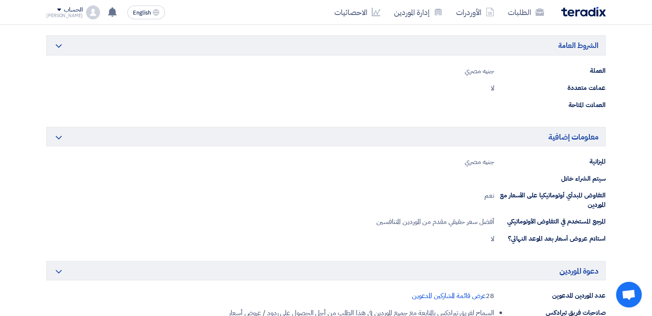
scroll to position [1929, 0]
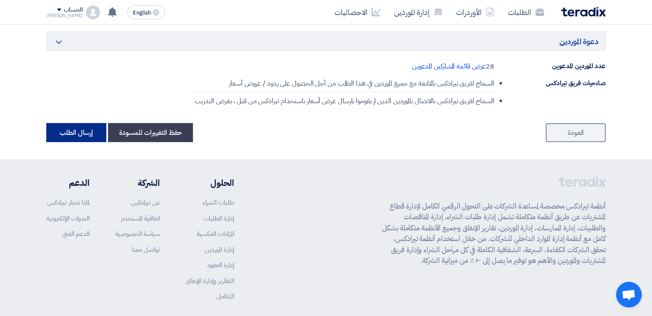
click at [88, 126] on button "إرسال الطلب" at bounding box center [76, 132] width 60 height 19
click at [89, 126] on button "إرسال الطلب" at bounding box center [76, 132] width 60 height 19
click at [87, 128] on button "إرسال الطلب" at bounding box center [76, 132] width 60 height 19
click at [86, 128] on button "إرسال الطلب" at bounding box center [76, 132] width 60 height 19
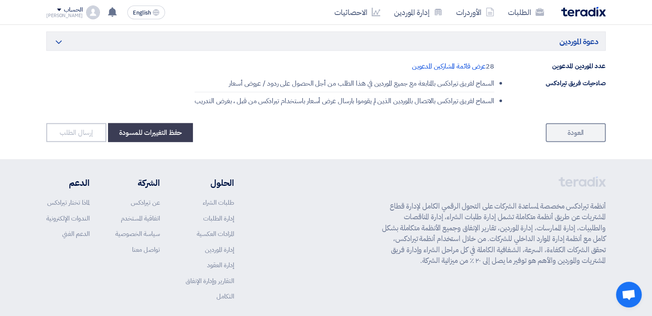
click at [86, 128] on button "إرسال الطلب" at bounding box center [76, 132] width 60 height 19
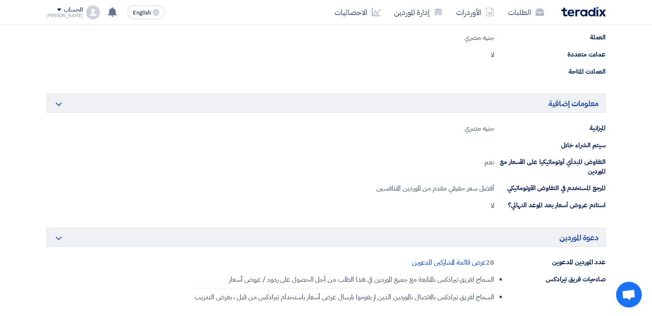
scroll to position [1886, 0]
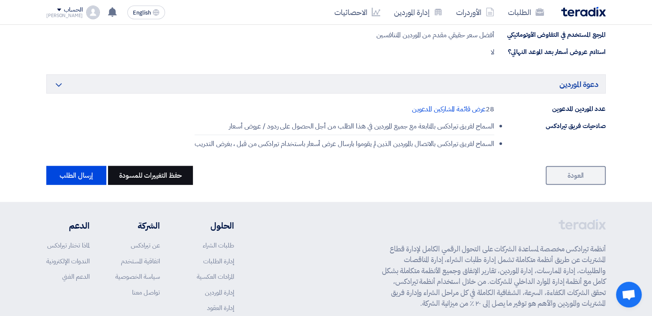
click at [153, 168] on button "حفظ التغييرات للمسودة" at bounding box center [150, 175] width 85 height 19
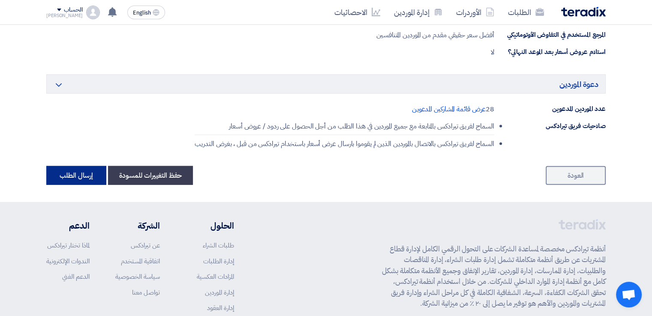
click at [69, 168] on button "إرسال الطلب" at bounding box center [76, 175] width 60 height 19
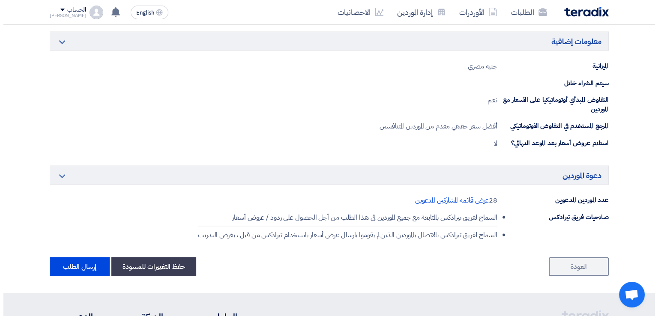
scroll to position [1800, 0]
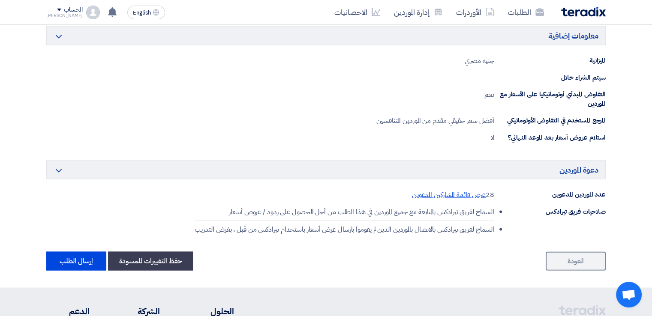
click at [461, 190] on span "عرض قائمة المشاركين المدعوين" at bounding box center [449, 195] width 74 height 10
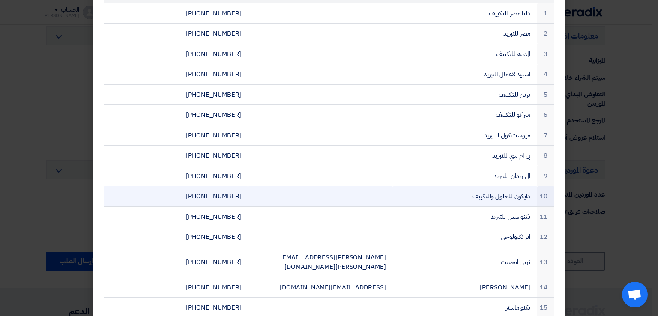
scroll to position [86, 0]
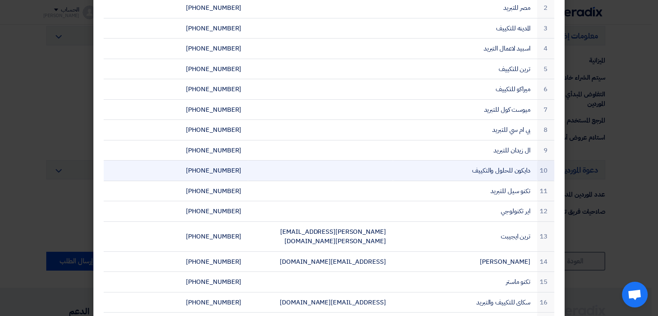
click at [404, 164] on td "دايكون للحلول والتكييف" at bounding box center [465, 171] width 144 height 21
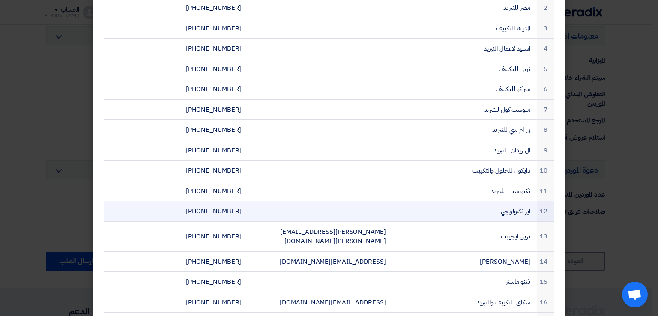
click at [391, 215] on td at bounding box center [320, 211] width 144 height 21
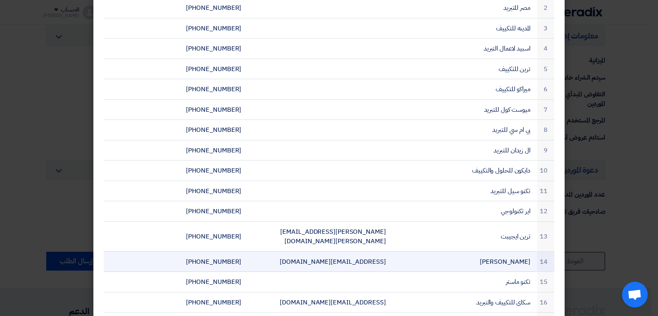
click at [388, 252] on td "[EMAIL_ADDRESS][DOMAIN_NAME]" at bounding box center [320, 262] width 144 height 21
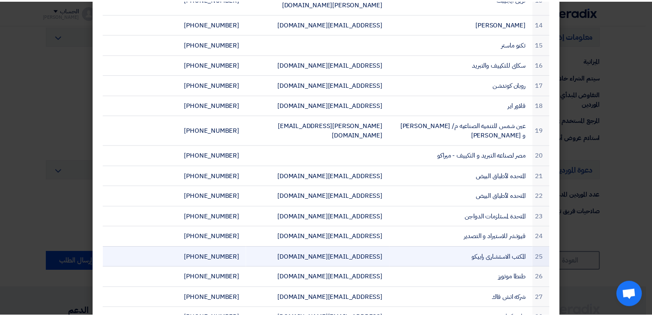
scroll to position [345, 0]
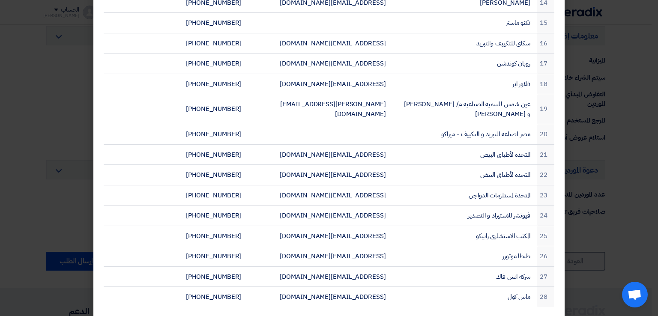
click at [614, 210] on modal-container "المشاركين المدعوين × # اسم الشركة الايميل رقم التليفون 1 دلتا مصر للتكييف [PHON…" at bounding box center [329, 158] width 658 height 316
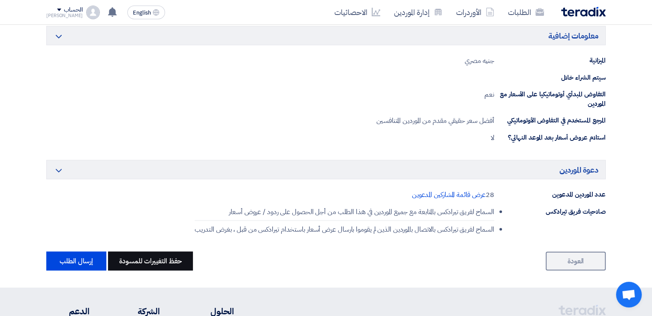
click at [151, 256] on button "حفظ التغييرات للمسودة" at bounding box center [150, 261] width 85 height 19
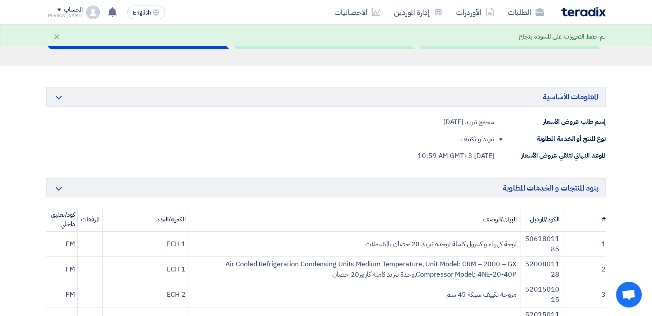
scroll to position [0, 0]
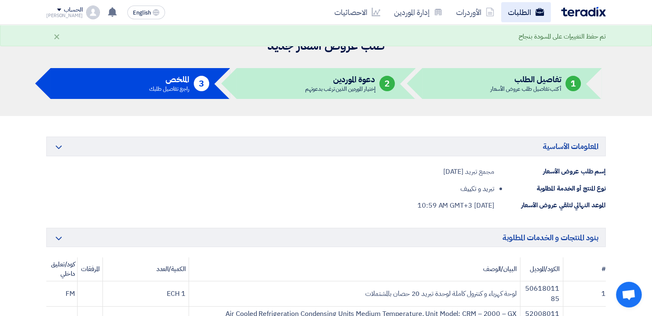
click at [516, 12] on link "الطلبات" at bounding box center [526, 12] width 50 height 20
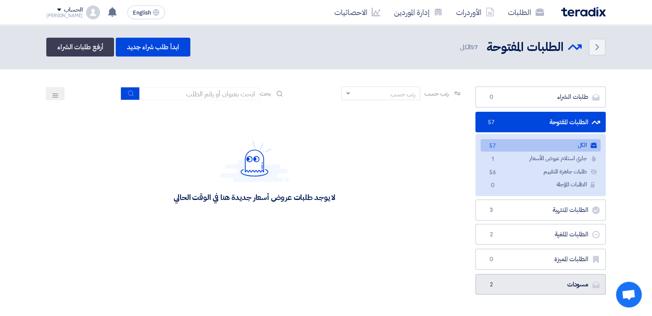
click at [544, 285] on link "مسودات [GEOGRAPHIC_DATA] 2" at bounding box center [540, 284] width 130 height 21
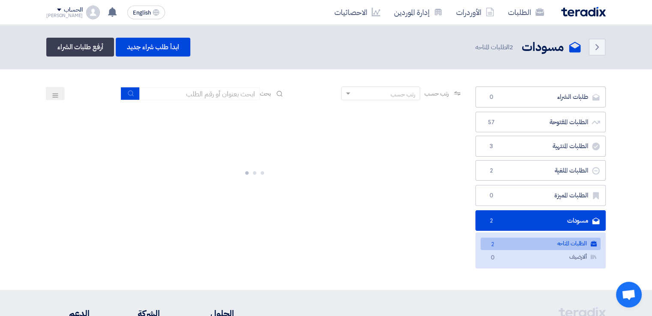
click at [520, 245] on link "الطلبات المتاحه الطلبات المتاحه 2" at bounding box center [541, 244] width 120 height 12
